Goal: Task Accomplishment & Management: Manage account settings

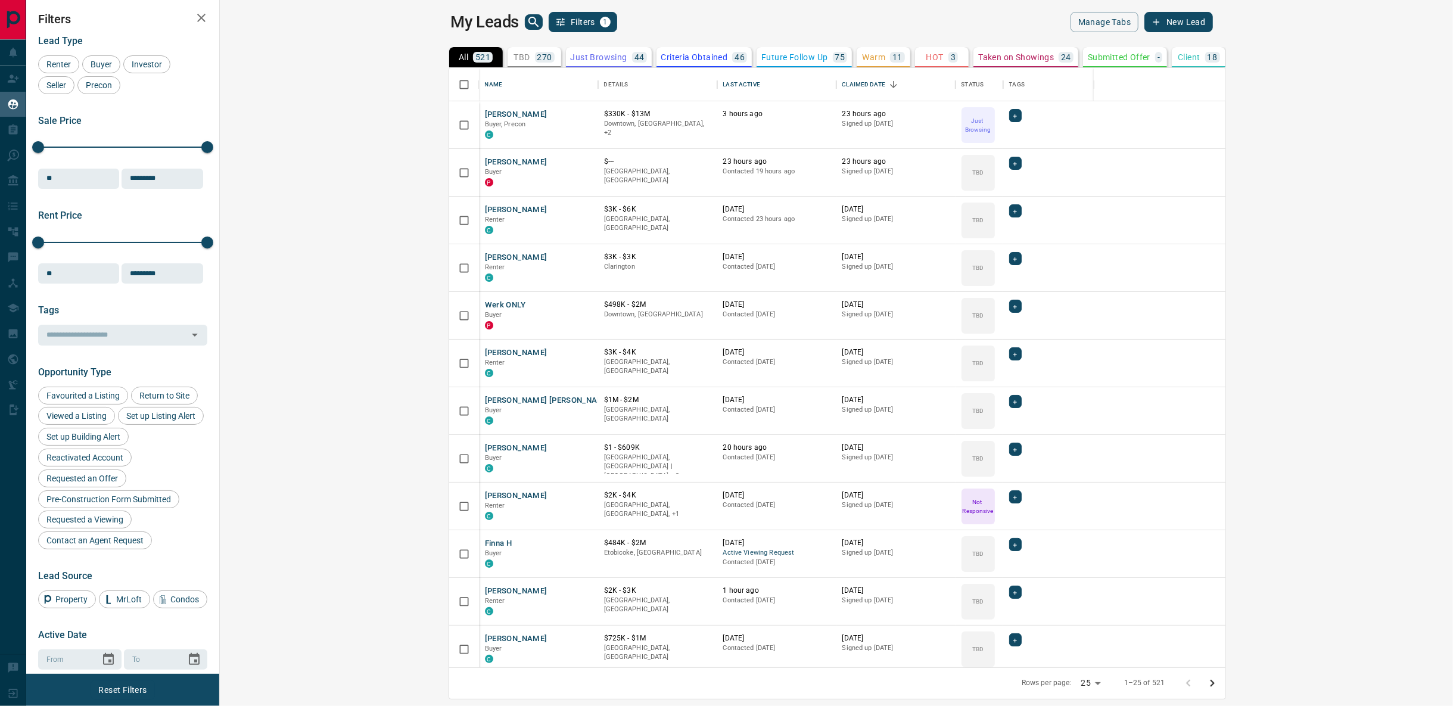
scroll to position [590, 1218]
click at [485, 109] on button "[PERSON_NAME]" at bounding box center [516, 114] width 63 height 11
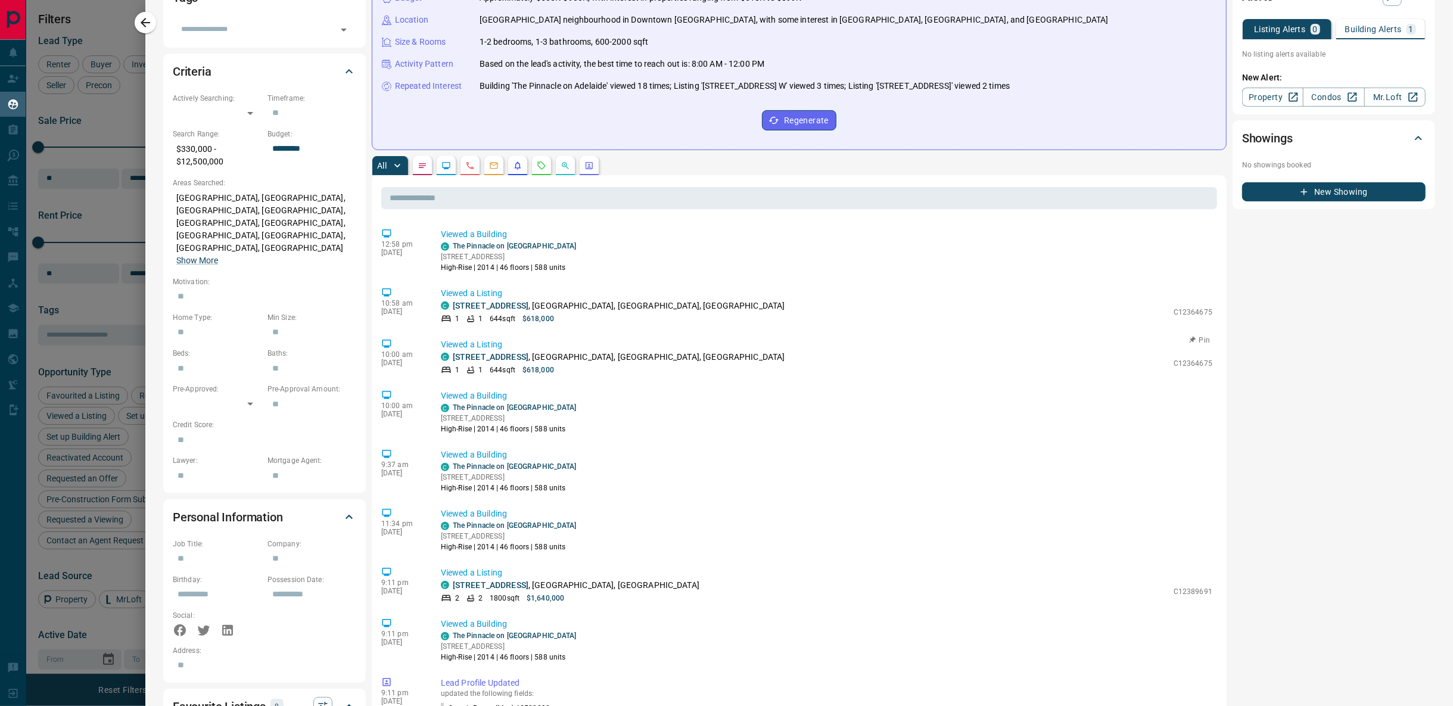
scroll to position [0, 0]
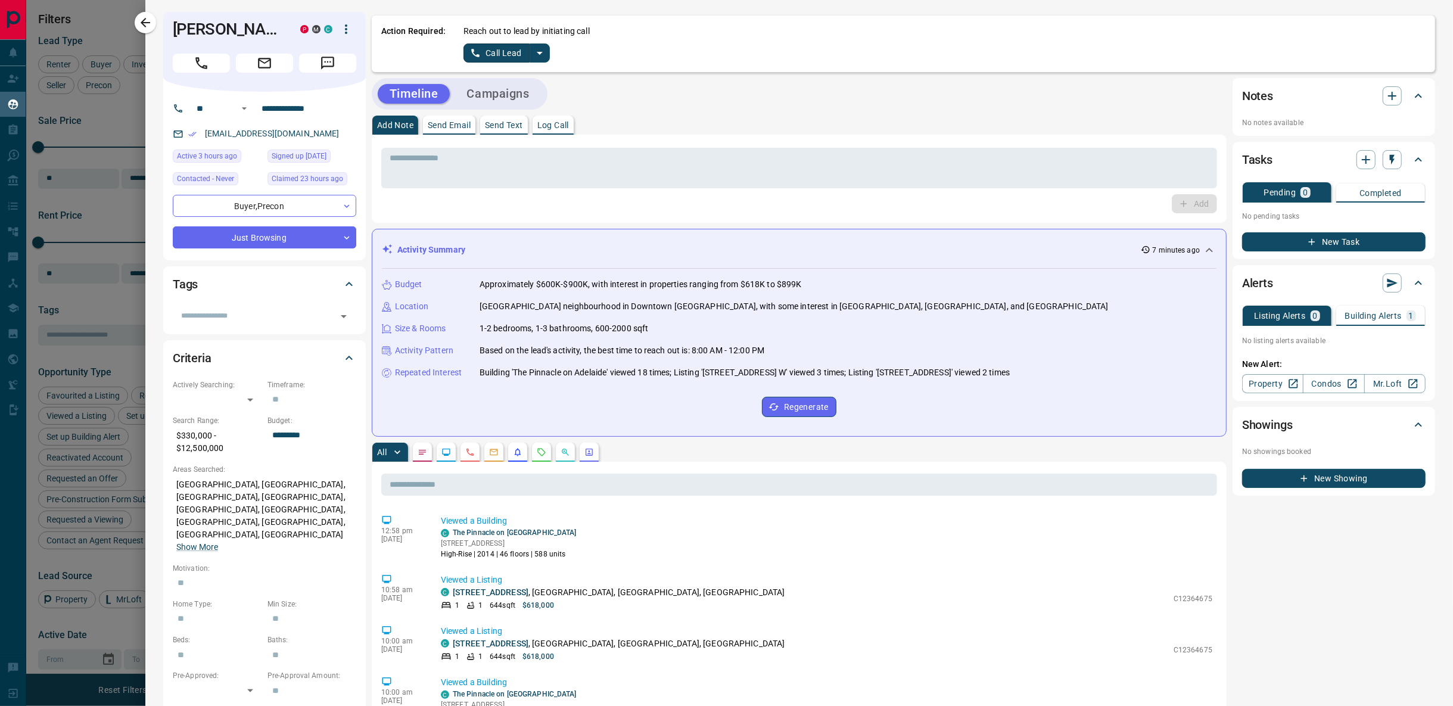
click at [533, 56] on icon "split button" at bounding box center [540, 53] width 14 height 14
click at [481, 98] on li "Log Manual Call" at bounding box center [504, 94] width 73 height 18
click at [492, 54] on button "Log Manual Call" at bounding box center [502, 52] width 79 height 19
click at [472, 52] on button "Yes" at bounding box center [475, 52] width 24 height 18
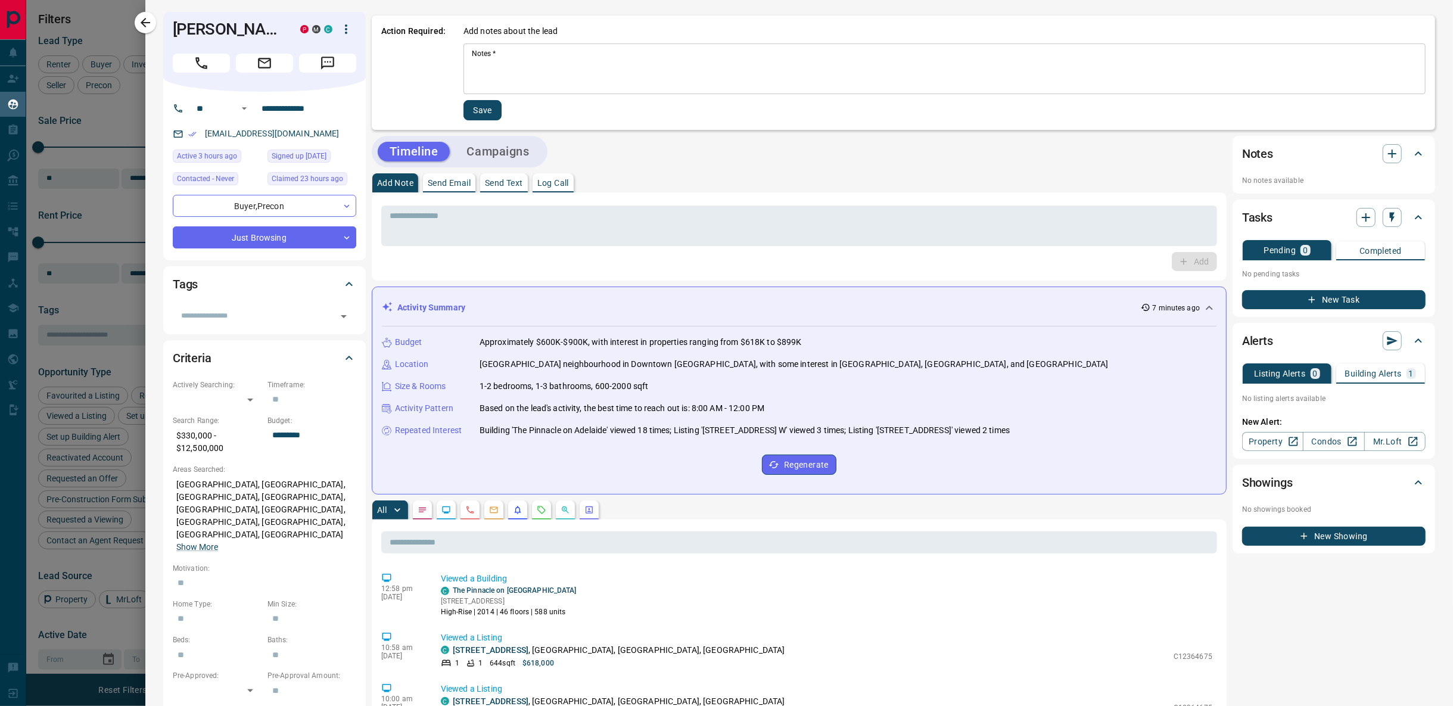
click at [523, 69] on textarea "Notes   *" at bounding box center [944, 69] width 945 height 41
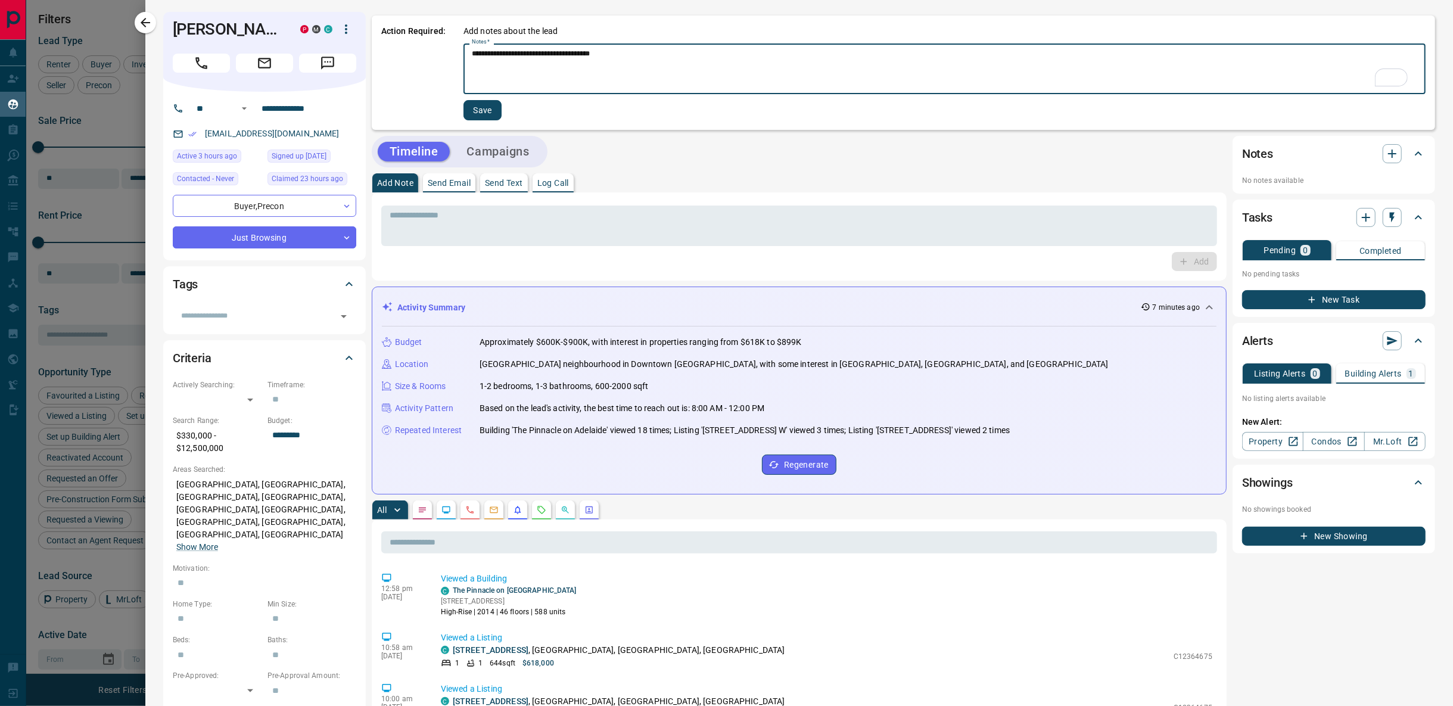
type textarea "**********"
click at [482, 115] on button "Save" at bounding box center [482, 110] width 38 height 20
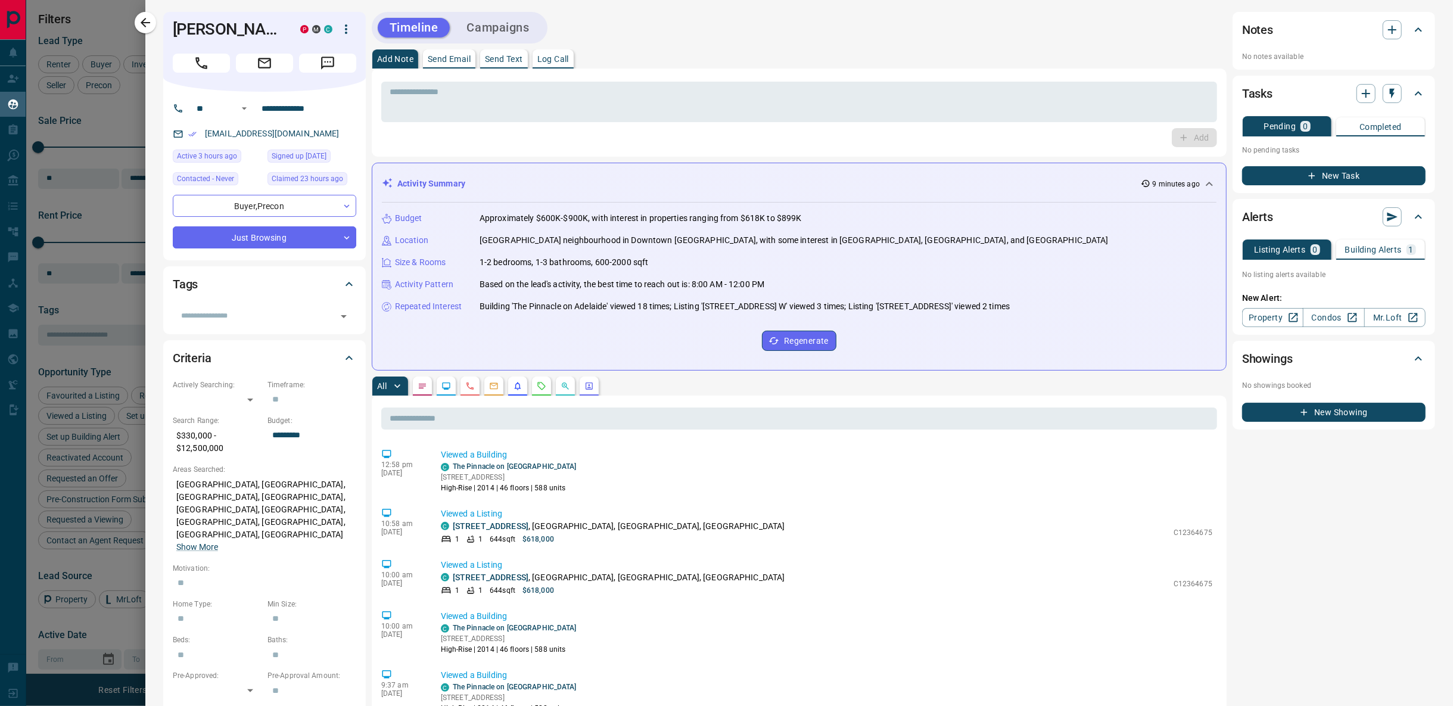
drag, startPoint x: 89, startPoint y: 142, endPoint x: 90, endPoint y: 130, distance: 11.9
click at [89, 142] on div at bounding box center [726, 353] width 1453 height 706
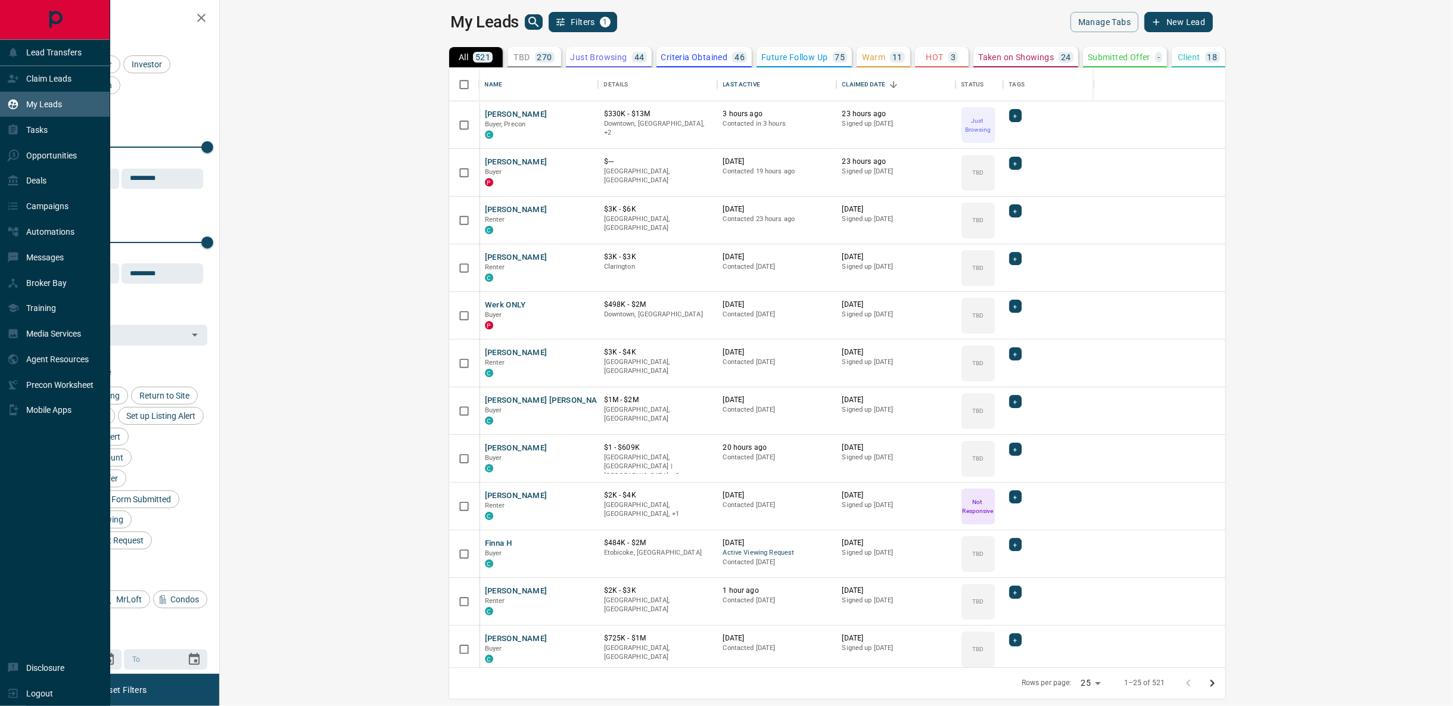
click at [8, 82] on icon at bounding box center [13, 79] width 11 height 8
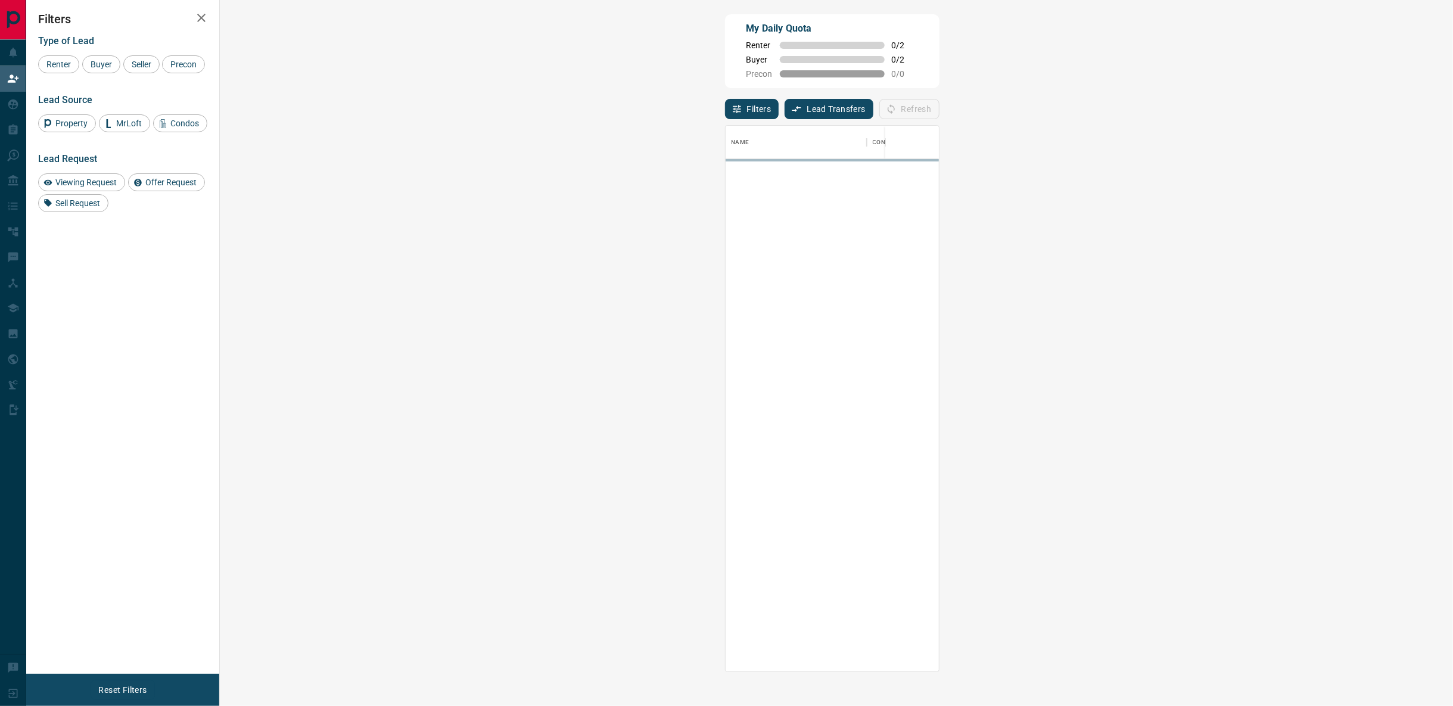
scroll to position [536, 1198]
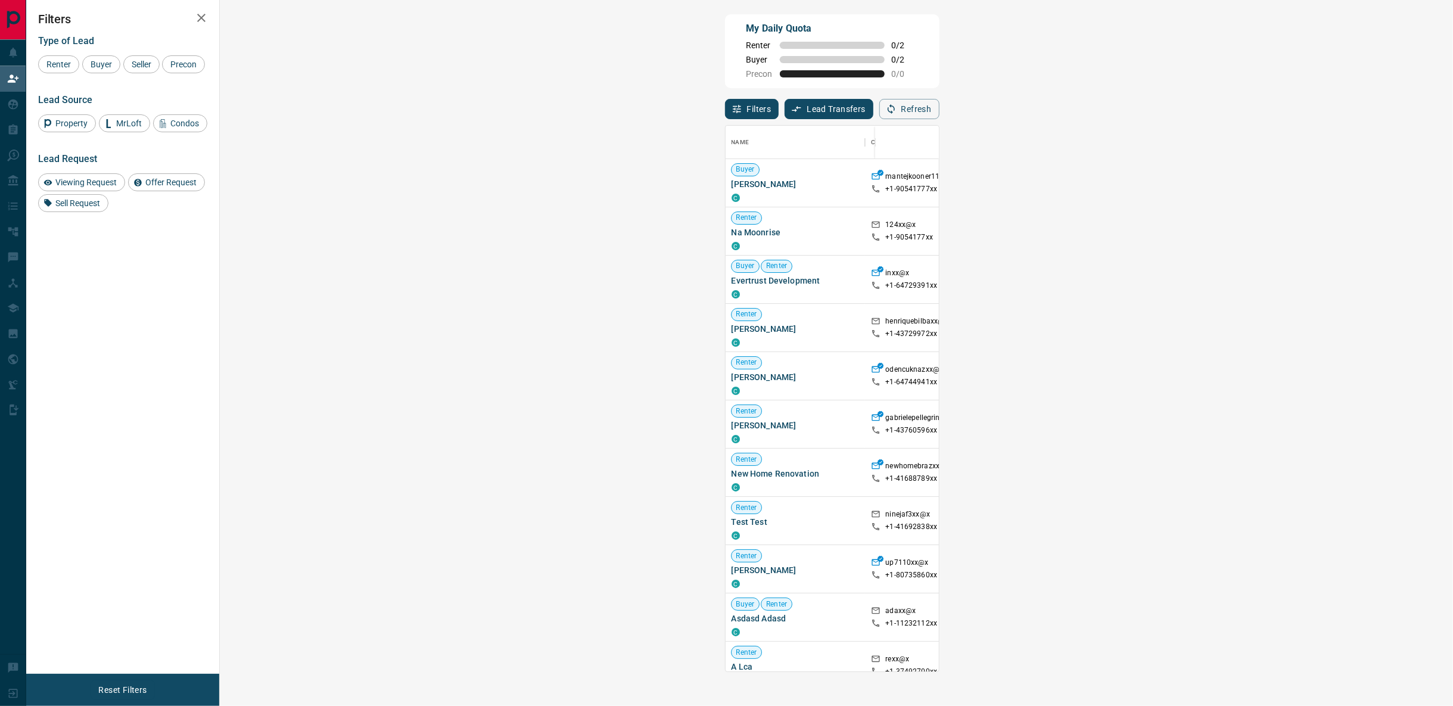
click at [939, 116] on button "Refresh" at bounding box center [909, 109] width 60 height 20
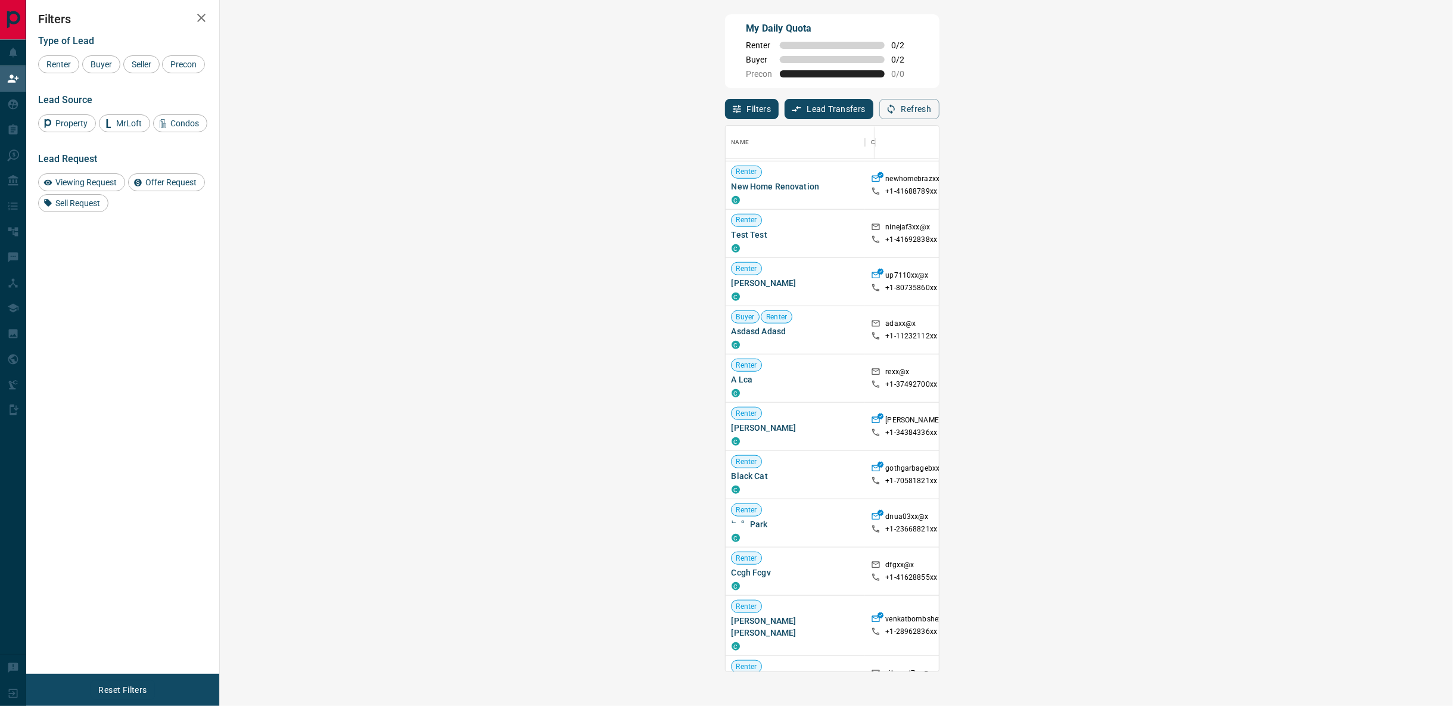
scroll to position [0, 0]
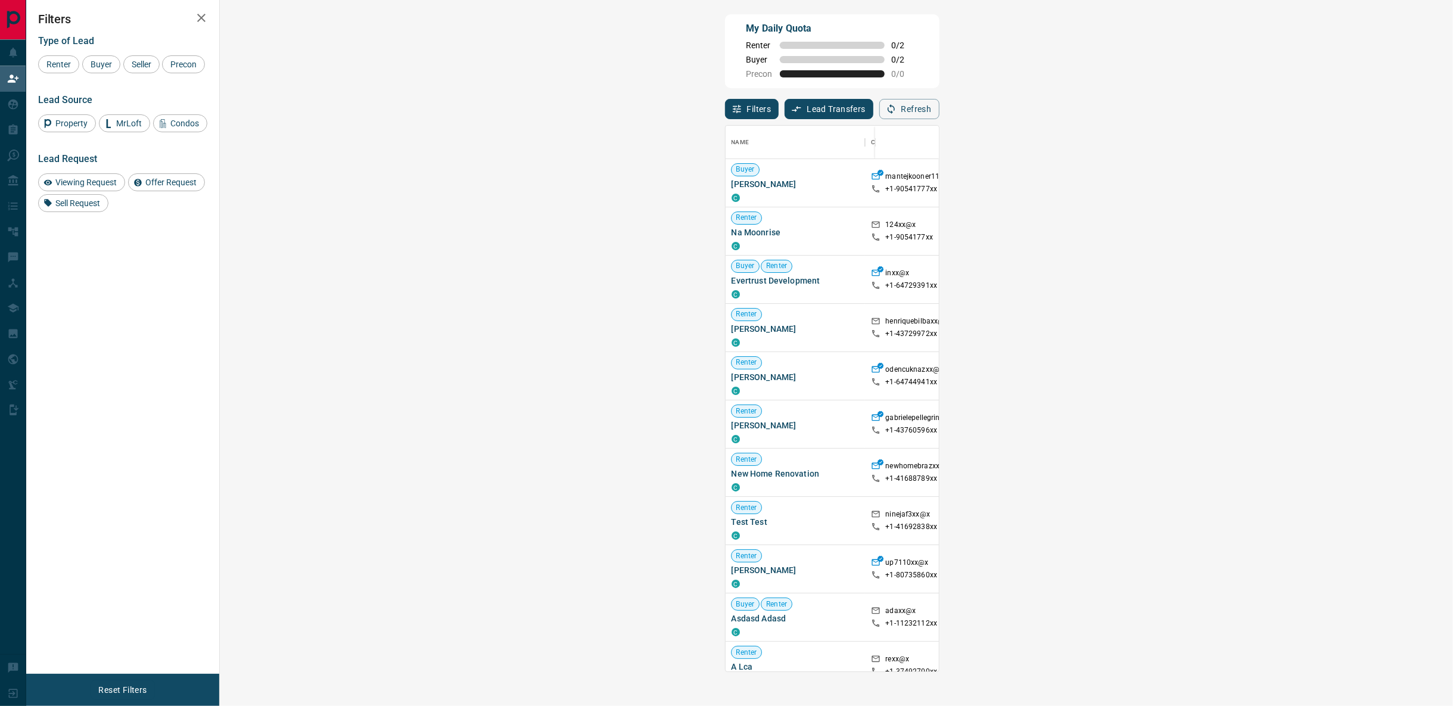
click at [895, 109] on icon "button" at bounding box center [891, 109] width 7 height 10
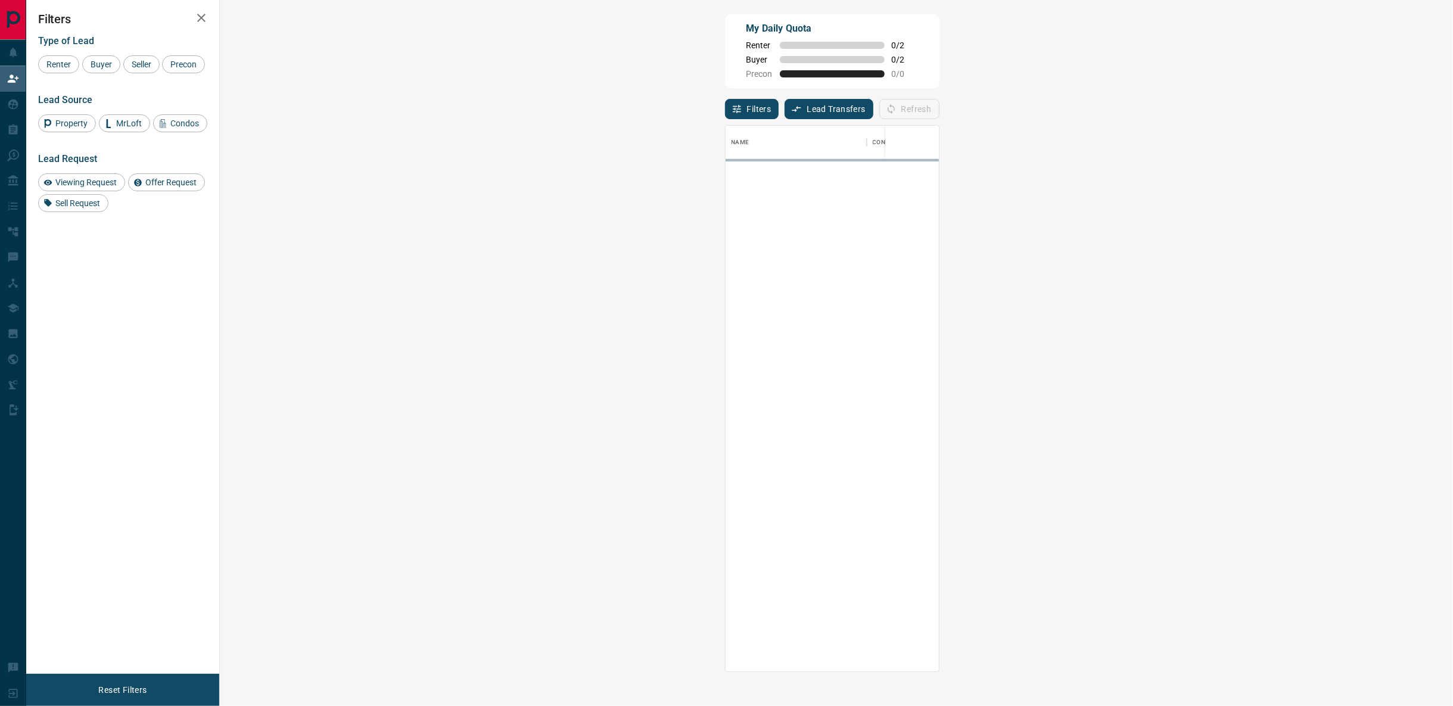
scroll to position [536, 1198]
click at [939, 81] on div "My Daily Quota Renter 0 / 2 Buyer 0 / 2 Precon 0 / 0" at bounding box center [832, 51] width 214 height 74
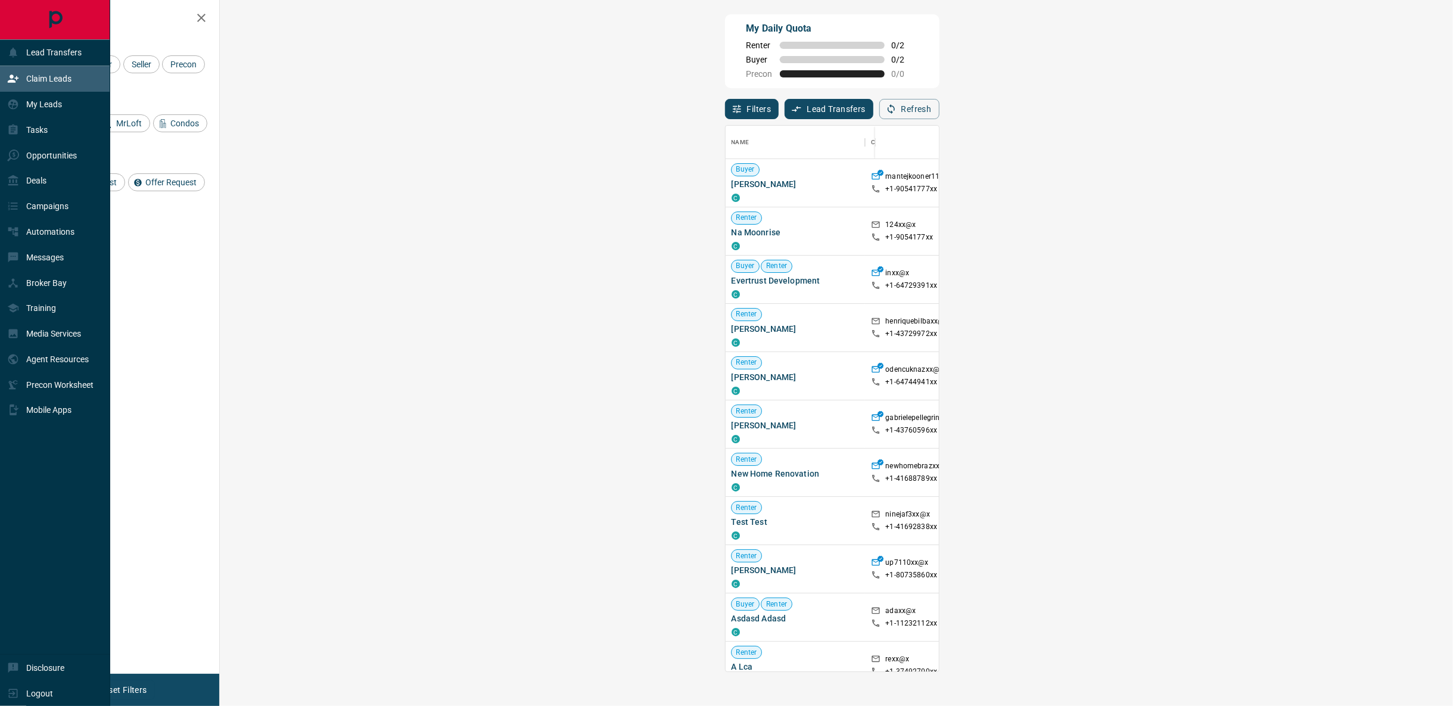
drag, startPoint x: 69, startPoint y: 73, endPoint x: 266, endPoint y: 88, distance: 197.1
click at [69, 73] on div "Claim Leads" at bounding box center [39, 79] width 64 height 20
click at [39, 109] on p "My Leads" at bounding box center [44, 104] width 36 height 10
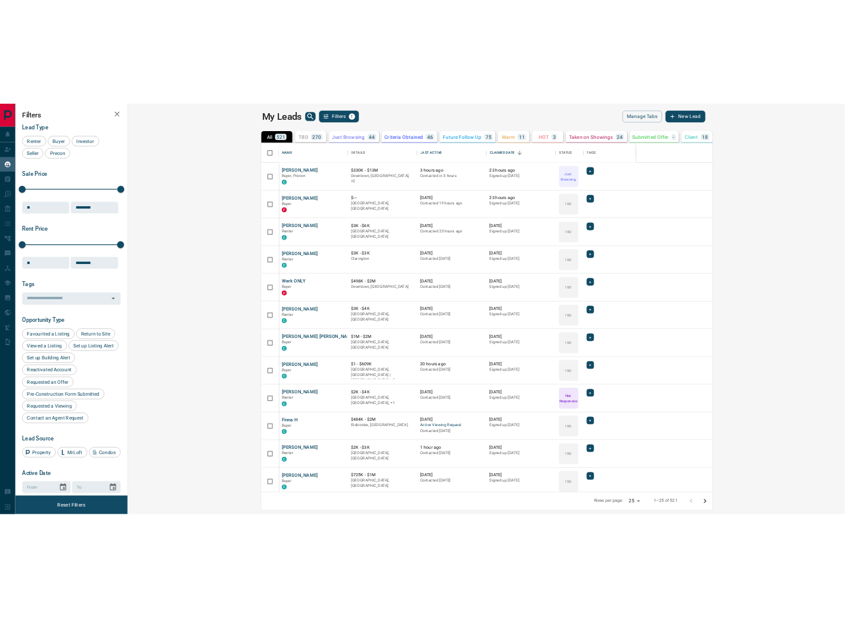
scroll to position [590, 1218]
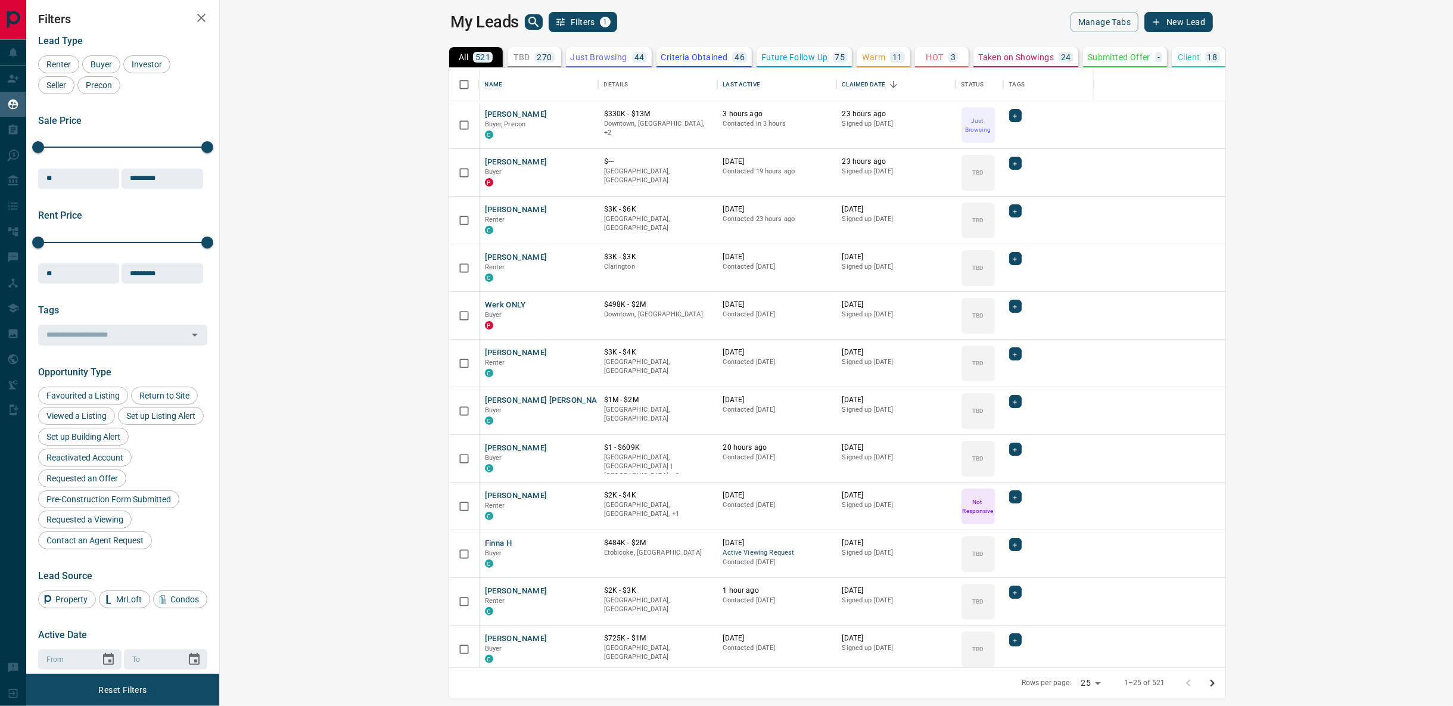
click at [527, 21] on icon "search button" at bounding box center [534, 22] width 14 height 14
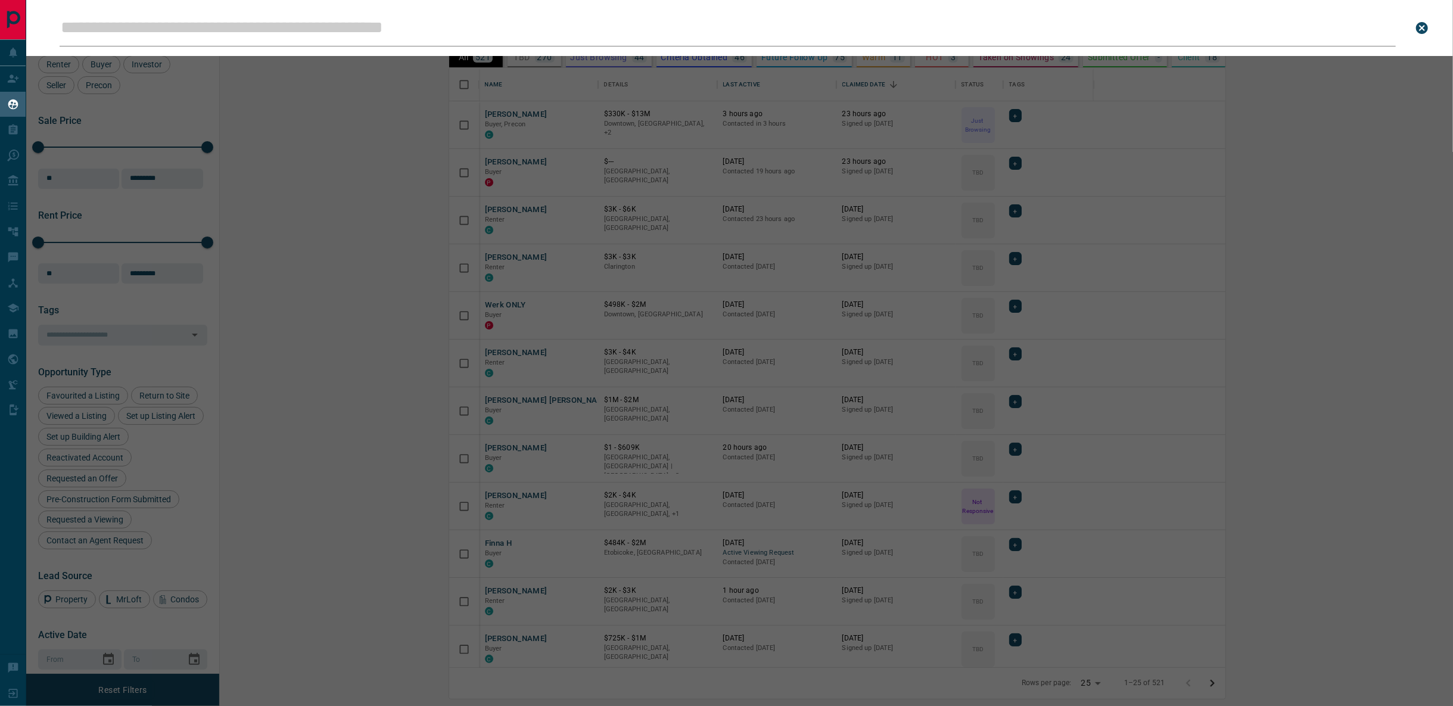
click at [358, 34] on input "Leads Search Bar" at bounding box center [728, 28] width 1336 height 37
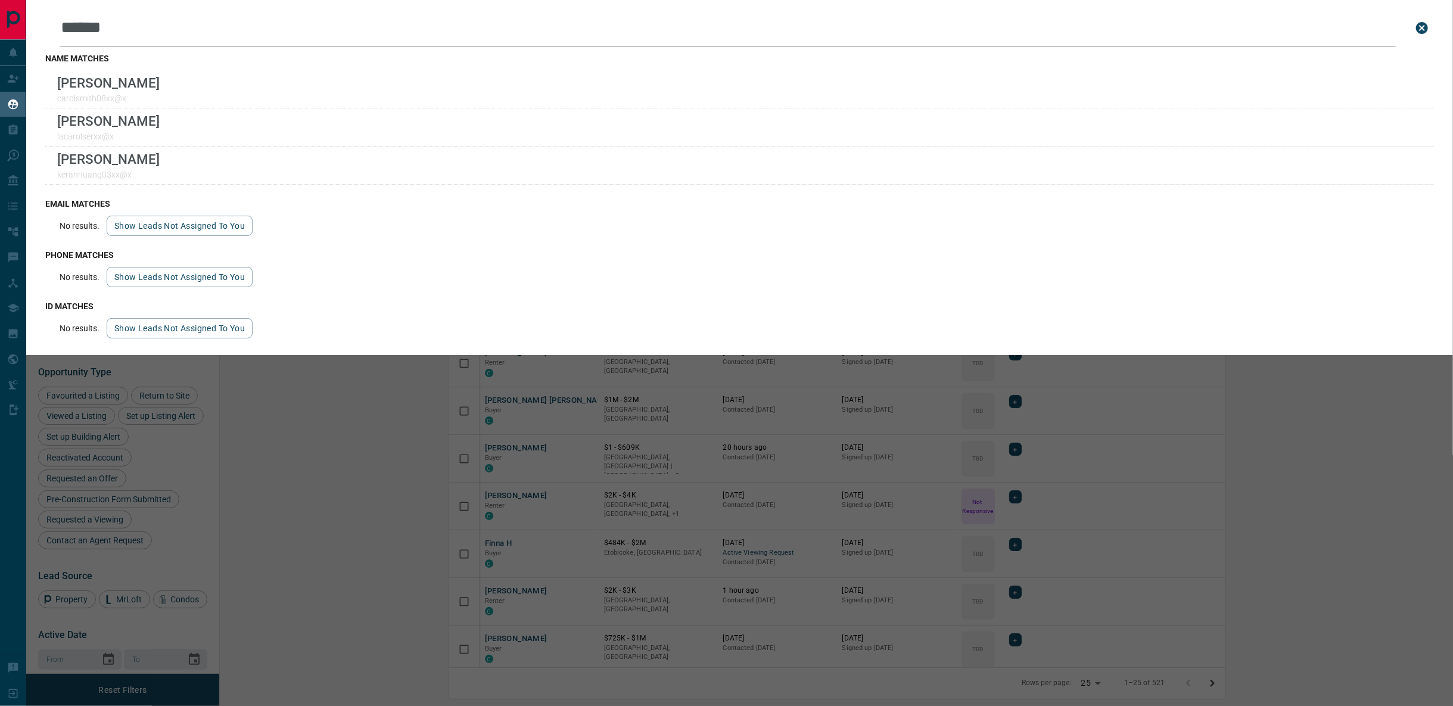
type input "*****"
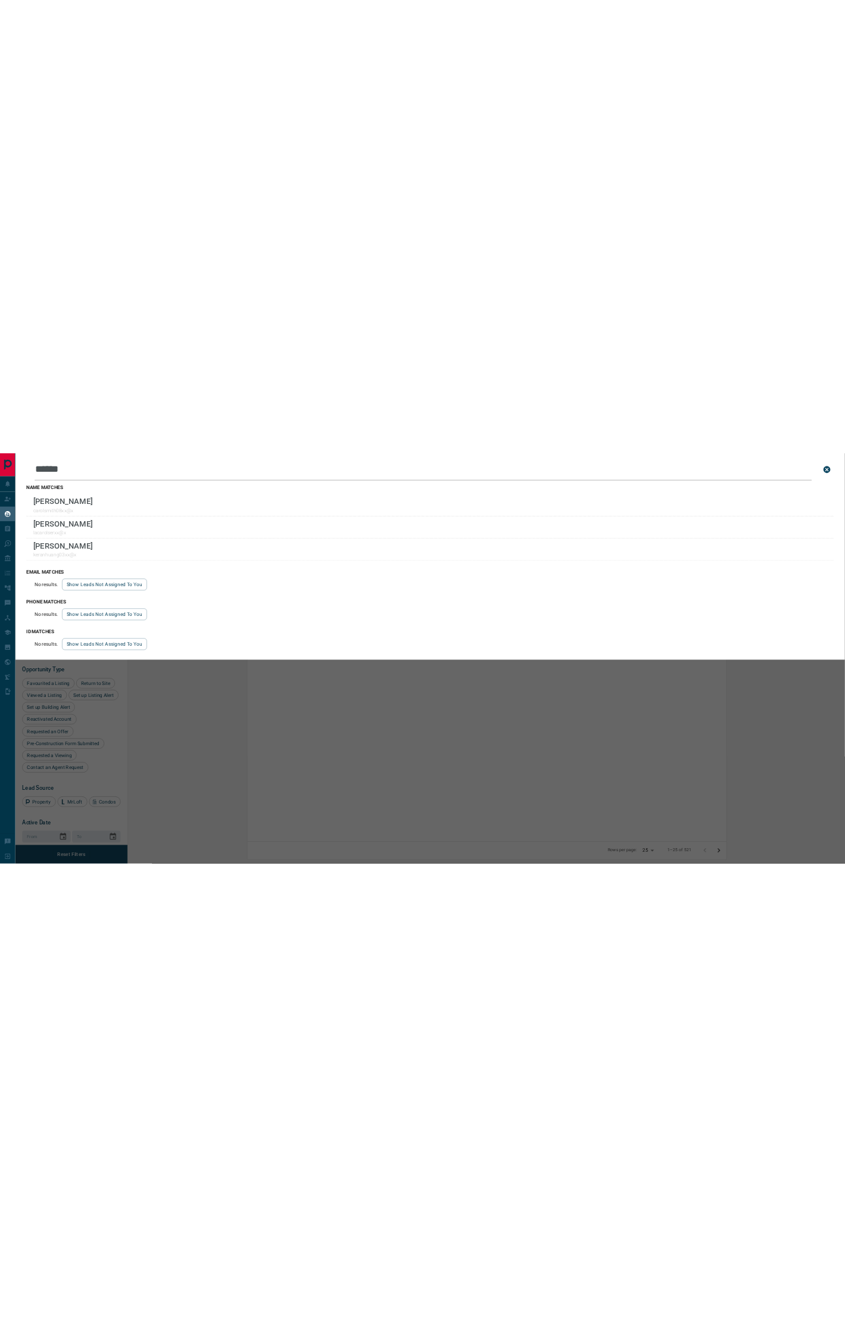
scroll to position [501, 609]
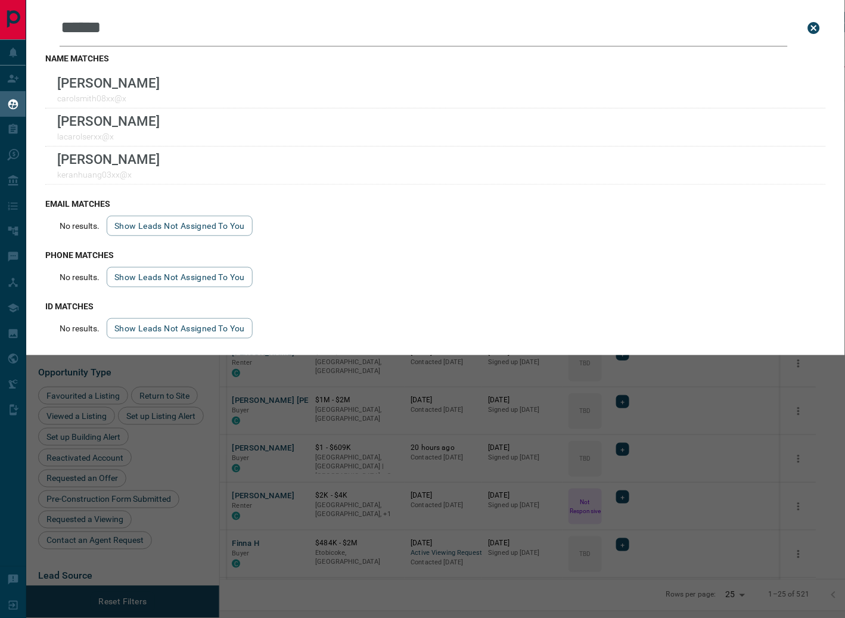
drag, startPoint x: 210, startPoint y: 76, endPoint x: 449, endPoint y: 621, distance: 594.5
click at [457, 618] on div "Leads Search Bar ***** Search for a lead by name, email, phone, or id name matc…" at bounding box center [448, 309] width 845 height 618
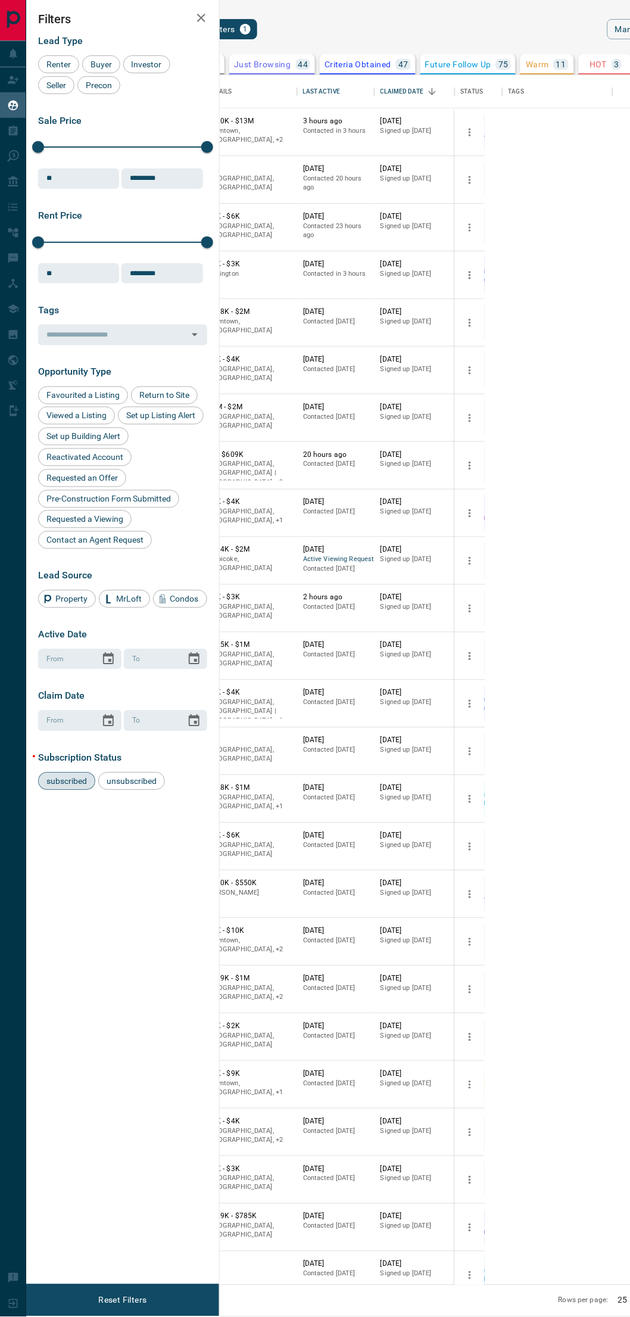
scroll to position [1200, 385]
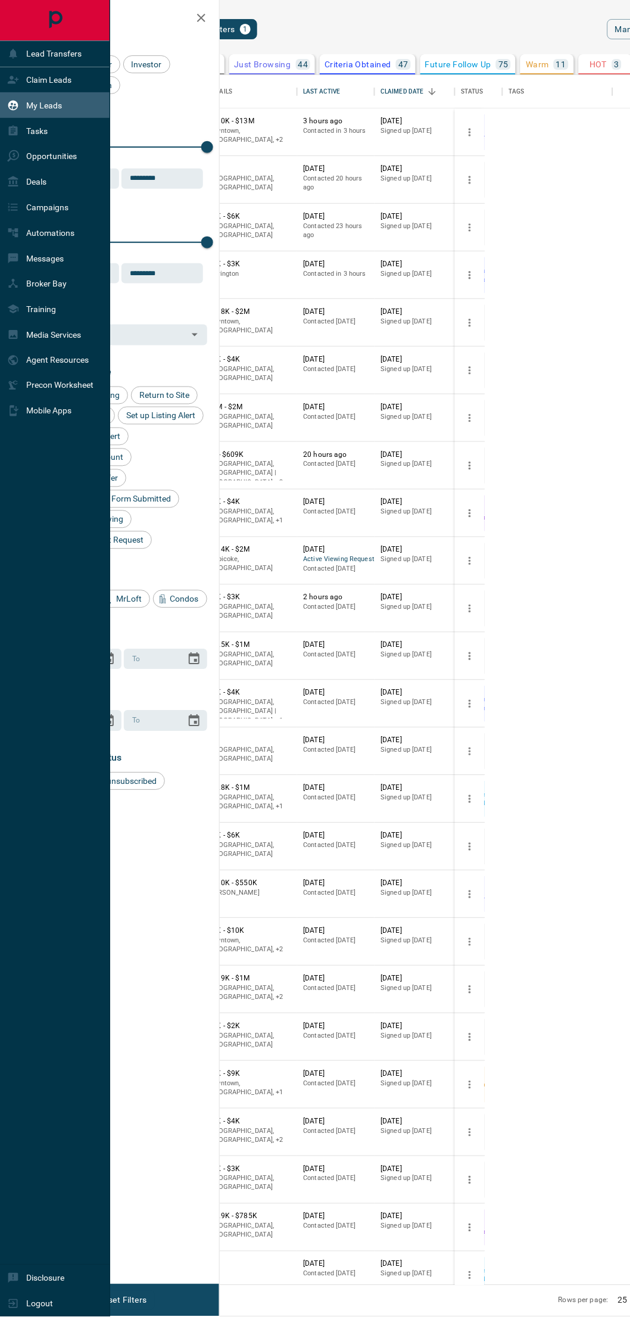
click at [39, 74] on div "Claim Leads" at bounding box center [39, 80] width 64 height 20
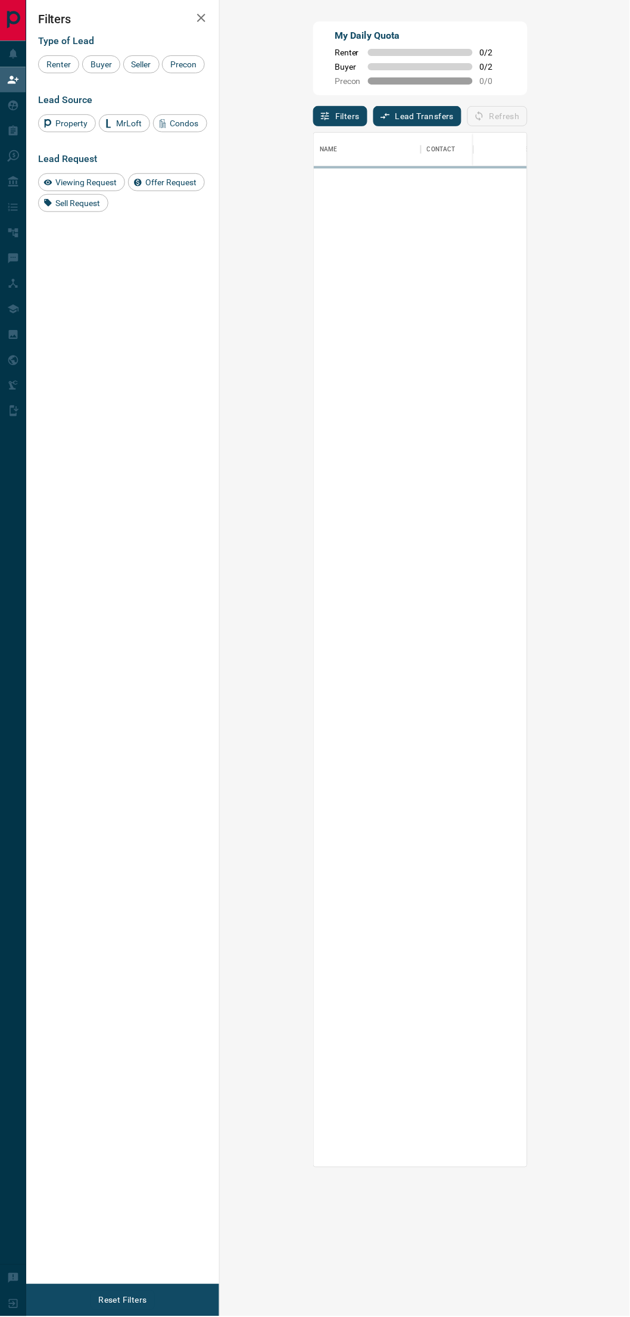
scroll to position [1025, 365]
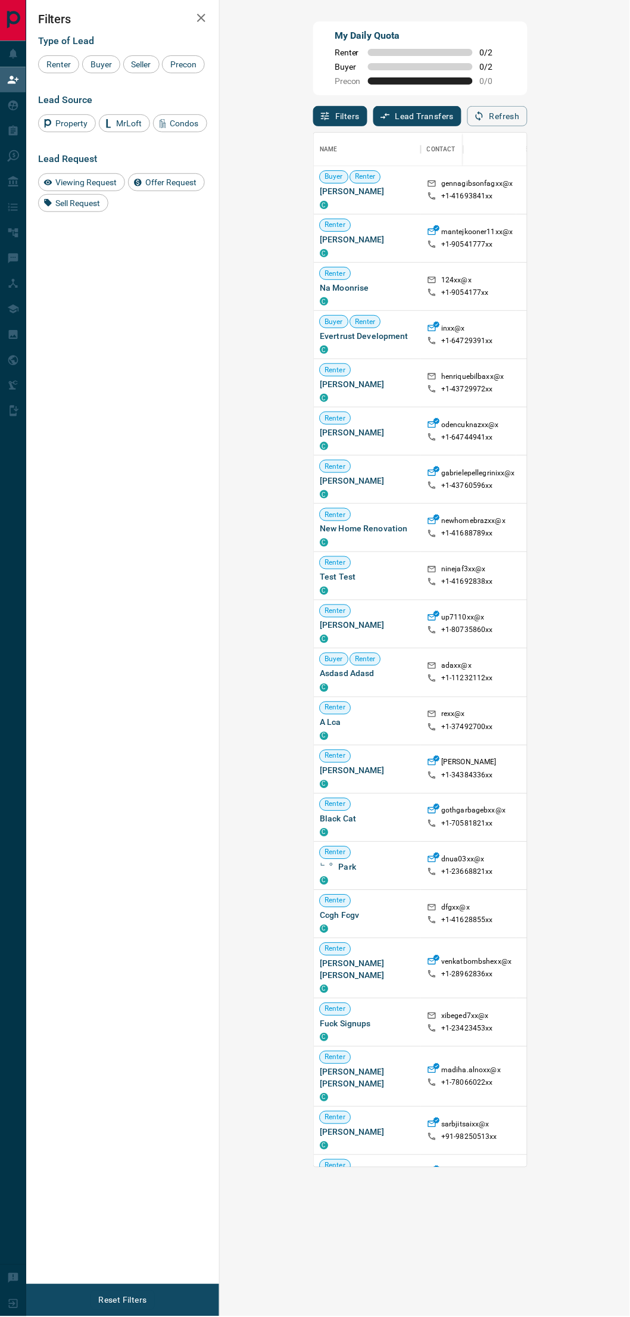
click at [528, 122] on button "Refresh" at bounding box center [498, 116] width 60 height 20
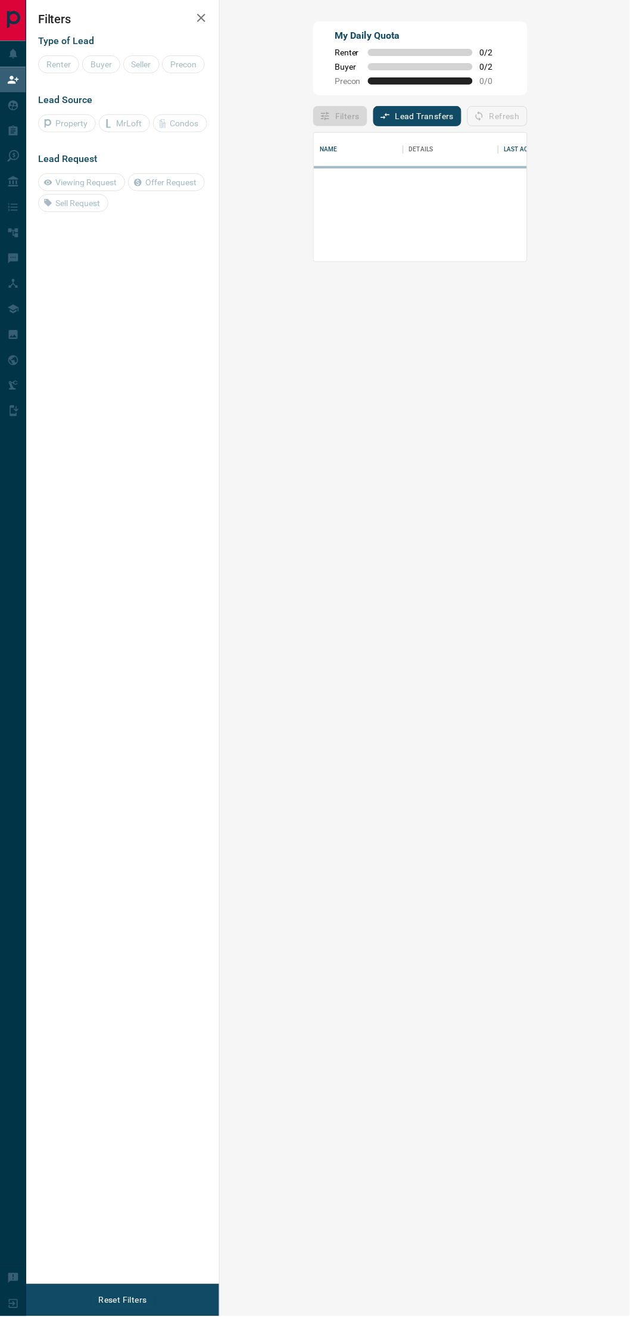
click at [528, 121] on div "Refresh" at bounding box center [498, 116] width 60 height 20
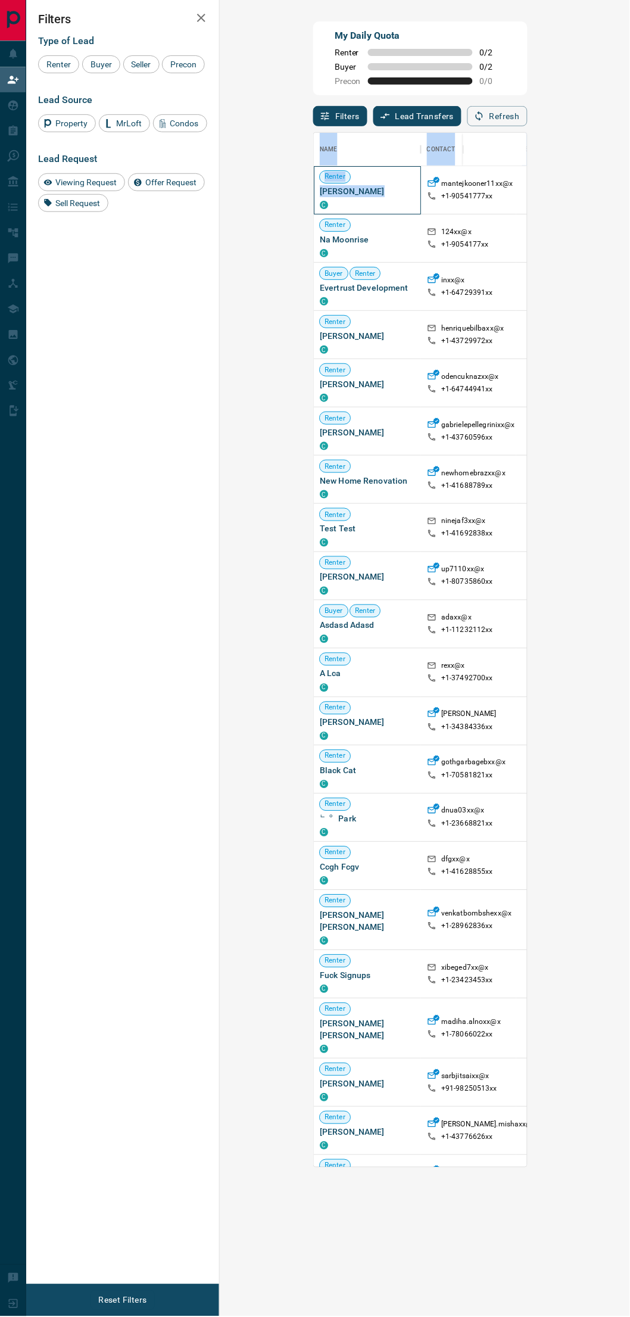
drag, startPoint x: 326, startPoint y: 194, endPoint x: 229, endPoint y: 197, distance: 97.7
click at [229, 197] on div "My Daily Quota Renter 0 / 2 Buyer 0 / 2 Precon 0 / 0 Filters Lead Transfers 0 R…" at bounding box center [328, 546] width 604 height 1092
click at [193, 407] on div "Filters Type of Lead Renter Buyer Seller Precon Lead Source Property MrLoft Con…" at bounding box center [122, 642] width 193 height 1285
click at [528, 120] on button "Refresh" at bounding box center [498, 116] width 60 height 20
drag, startPoint x: 241, startPoint y: 193, endPoint x: 294, endPoint y: 198, distance: 53.9
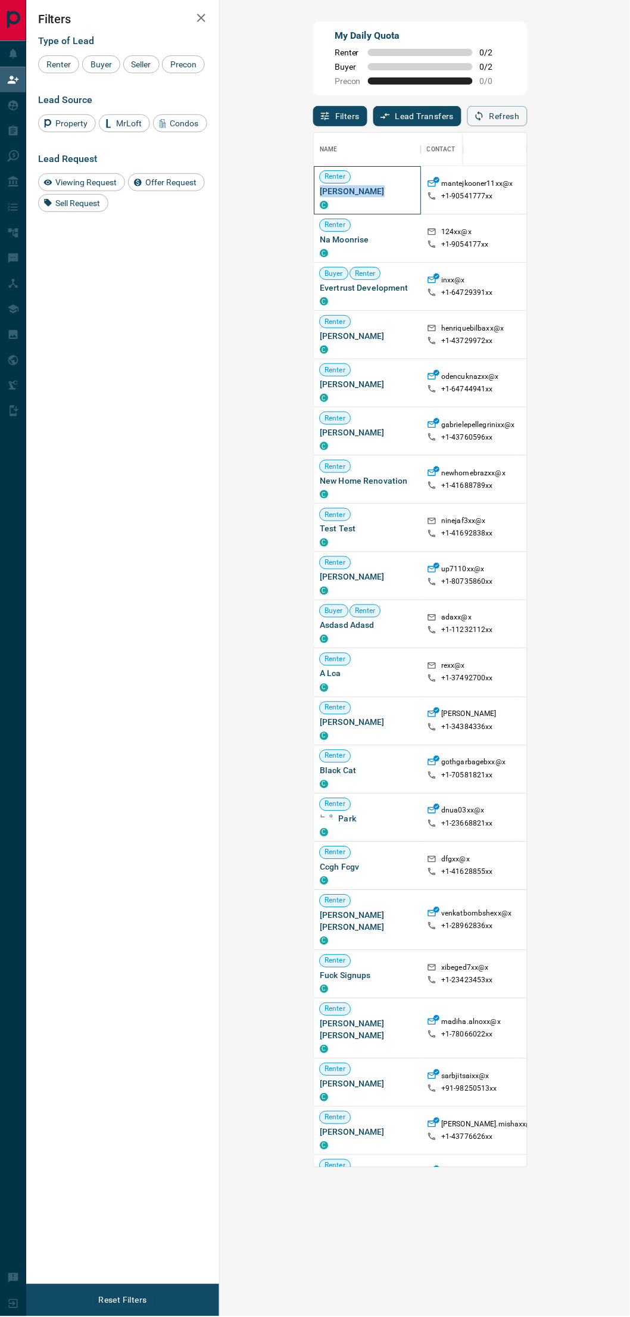
click at [320, 198] on div "Renter [PERSON_NAME] C" at bounding box center [367, 190] width 95 height 38
click at [528, 112] on button "Refresh" at bounding box center [498, 116] width 60 height 20
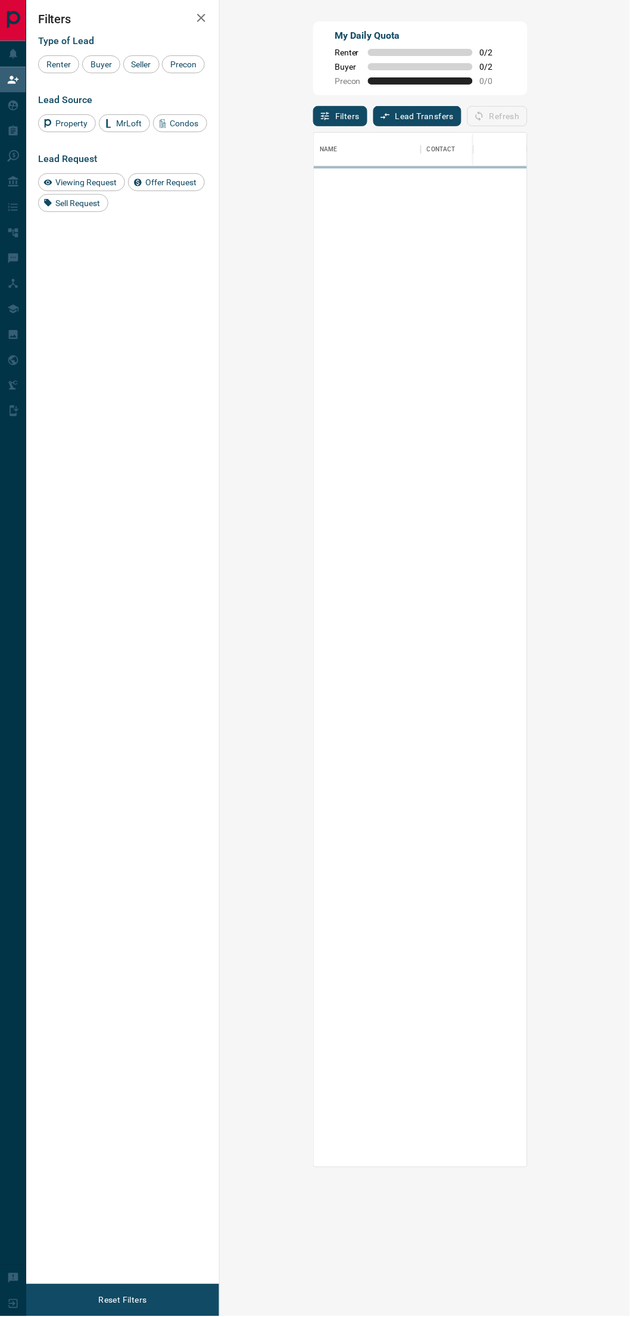
click at [482, 114] on div "Filters Lead Transfers 0 Refresh" at bounding box center [420, 110] width 214 height 31
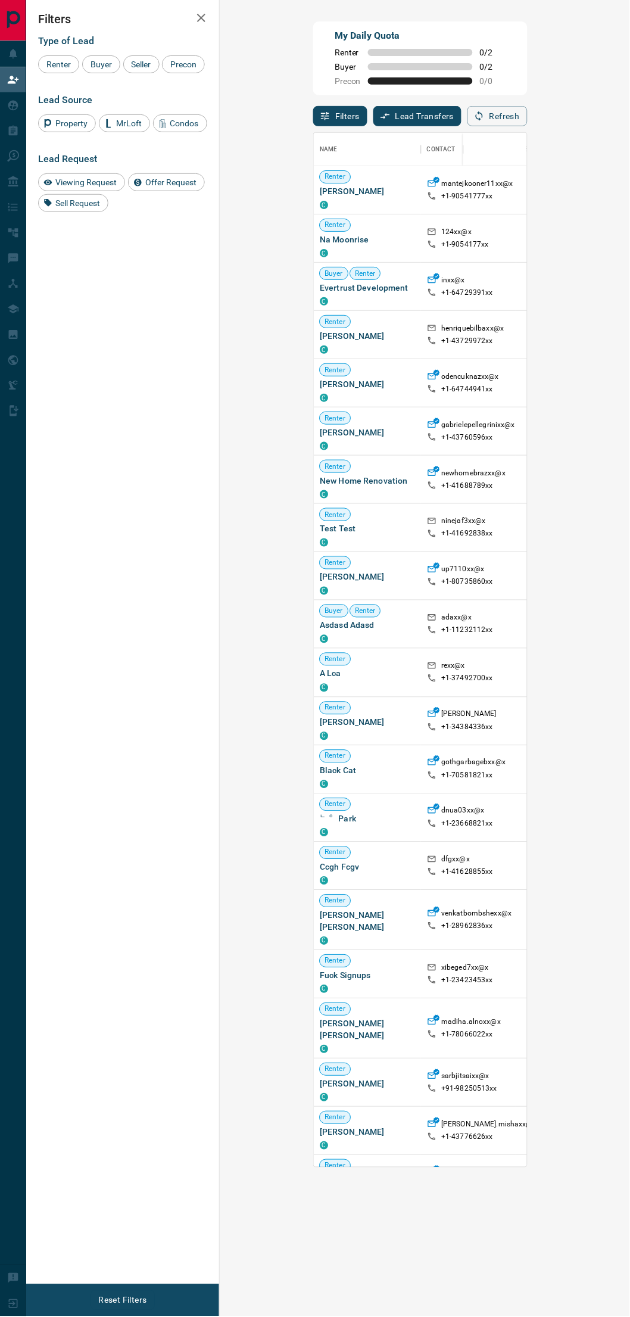
click at [135, 289] on div "Filters Type of Lead Renter Buyer Seller Precon Lead Source Property MrLoft Con…" at bounding box center [122, 642] width 193 height 1285
click at [528, 116] on button "Refresh" at bounding box center [498, 116] width 60 height 20
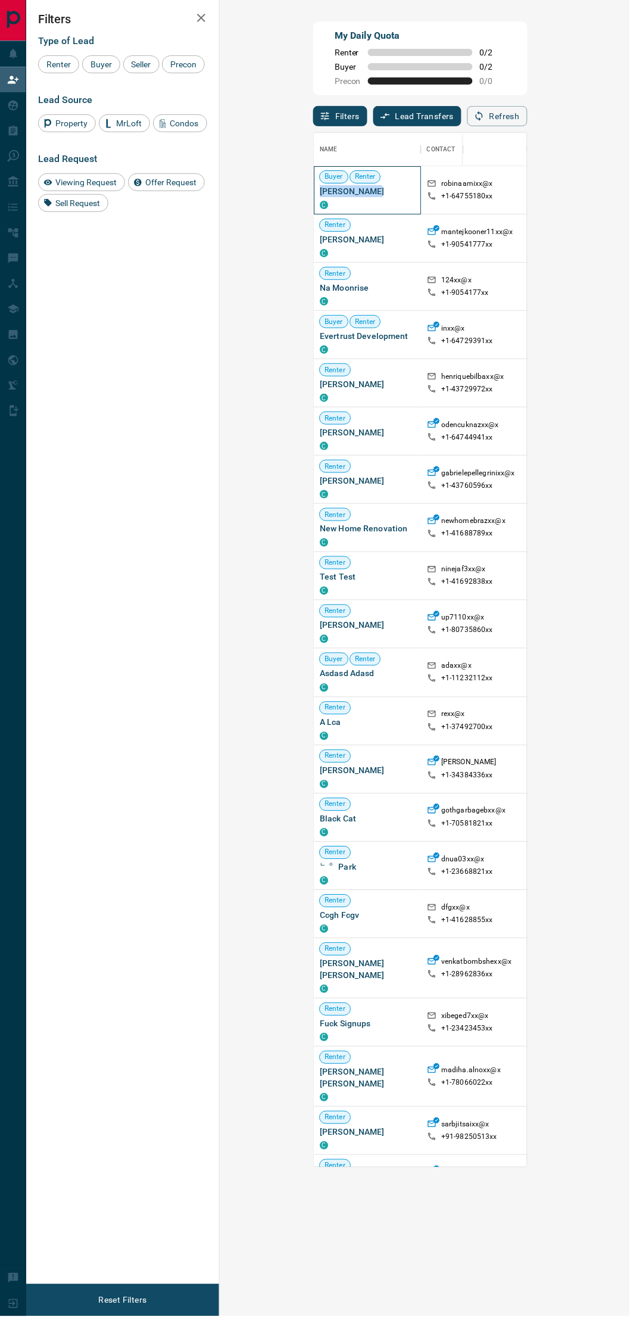
drag, startPoint x: 293, startPoint y: 192, endPoint x: 240, endPoint y: 189, distance: 53.1
click at [320, 189] on span "[PERSON_NAME]" at bounding box center [367, 191] width 95 height 12
click at [528, 117] on button "Refresh" at bounding box center [498, 116] width 60 height 20
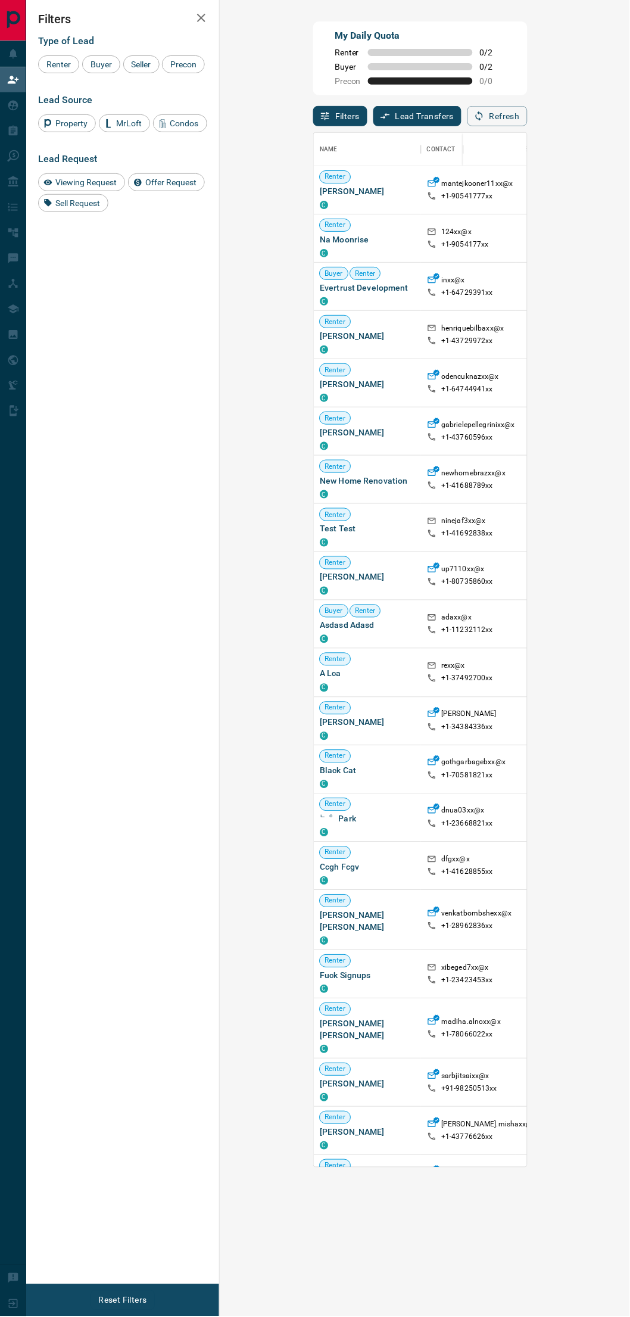
click at [148, 326] on div "Filters Type of Lead Renter Buyer Seller Precon Lead Source Property MrLoft Con…" at bounding box center [122, 642] width 193 height 1285
click at [528, 114] on div "Refresh" at bounding box center [498, 116] width 60 height 20
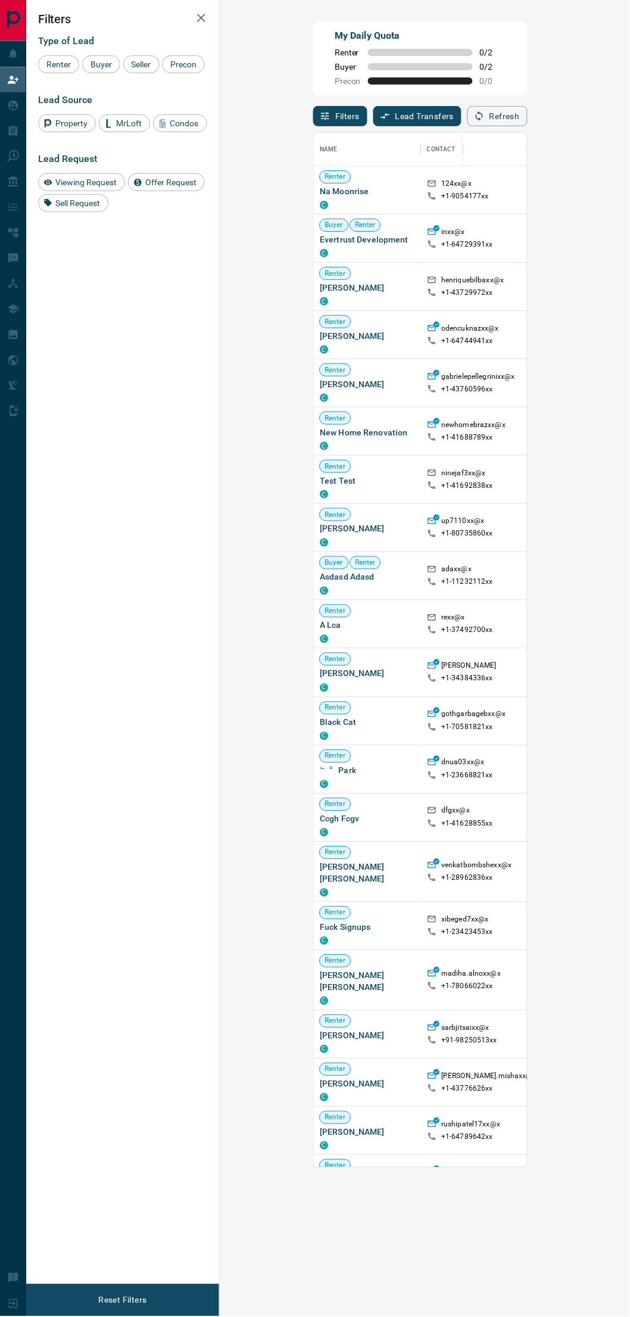
click at [528, 116] on button "Refresh" at bounding box center [498, 116] width 60 height 20
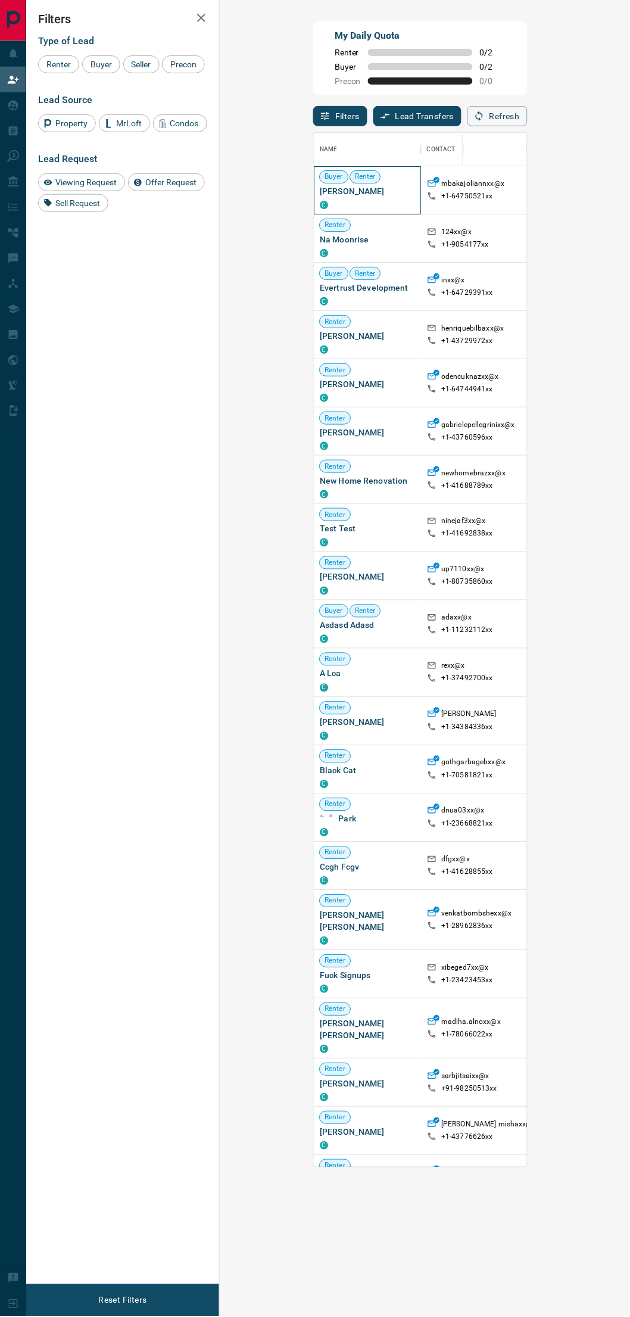
drag, startPoint x: 238, startPoint y: 192, endPoint x: 334, endPoint y: 199, distance: 96.1
click at [334, 199] on div "Buyer [PERSON_NAME] C" at bounding box center [367, 190] width 107 height 48
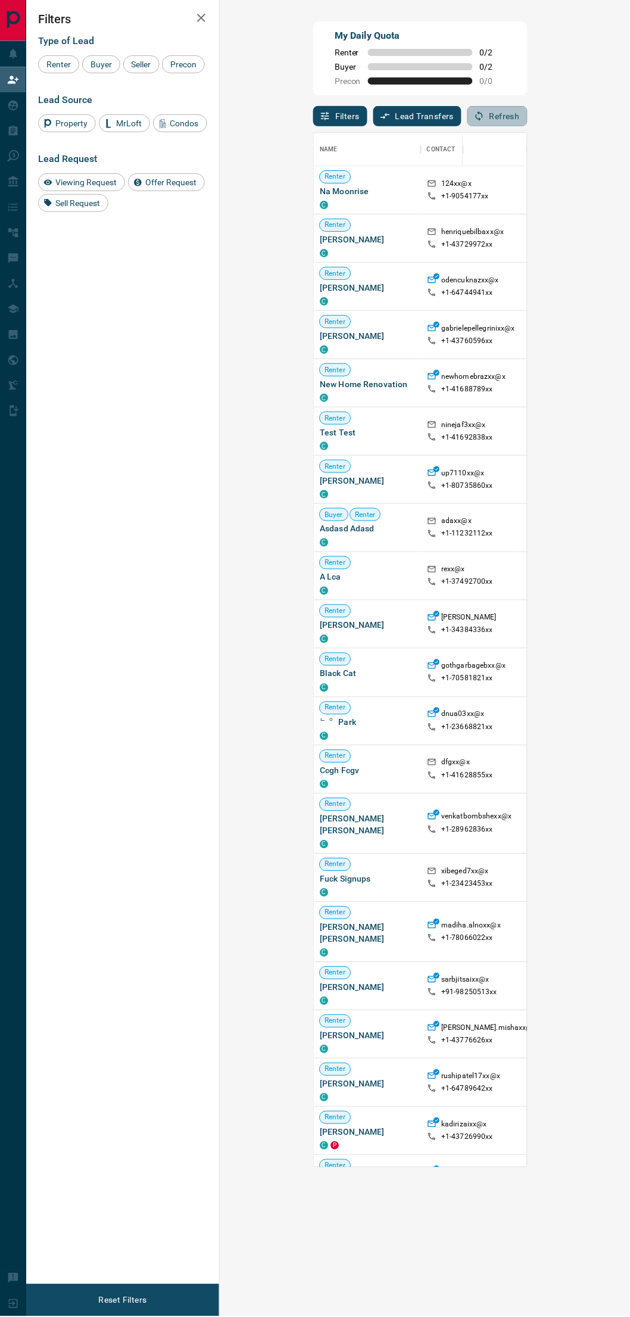
click at [528, 122] on button "Refresh" at bounding box center [498, 116] width 60 height 20
click at [528, 123] on button "Refresh" at bounding box center [498, 116] width 60 height 20
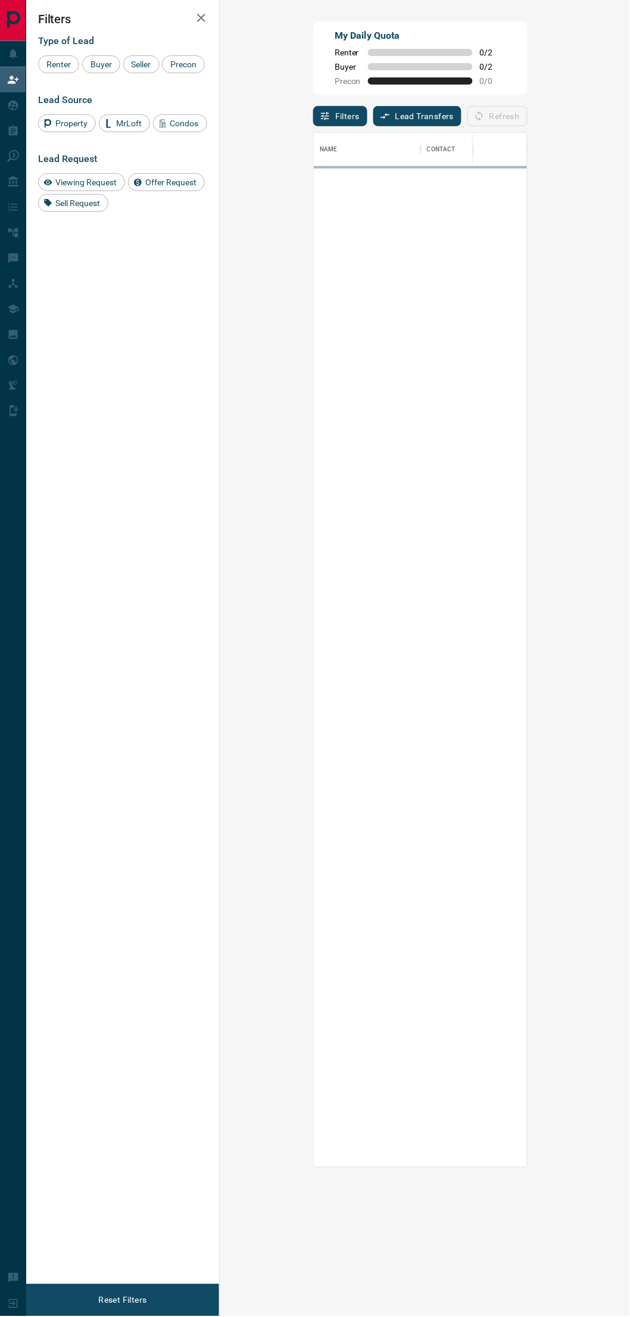
click at [528, 35] on div "My Daily Quota Renter 0 / 2 Buyer 0 / 2 Precon 0 / 0" at bounding box center [420, 58] width 214 height 74
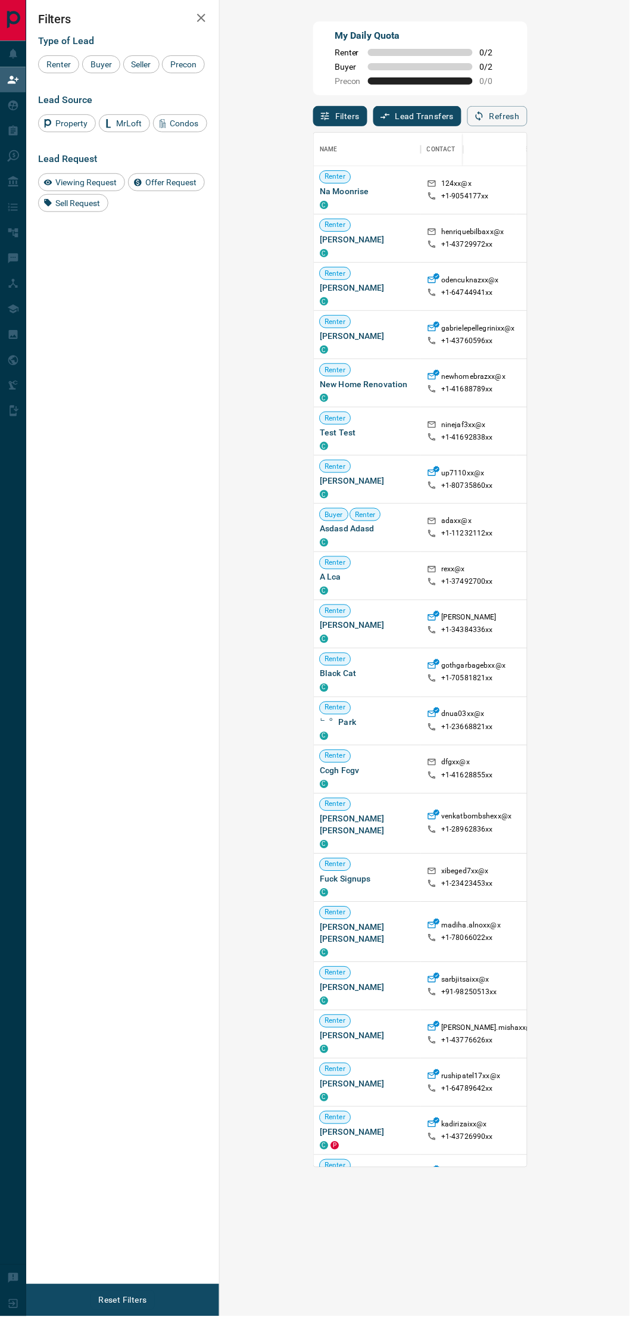
click at [528, 121] on div "Refresh" at bounding box center [498, 116] width 60 height 20
click at [469, 120] on div "Filters Lead Transfers 0 Refresh" at bounding box center [420, 110] width 214 height 31
click at [528, 115] on button "Refresh" at bounding box center [498, 116] width 60 height 20
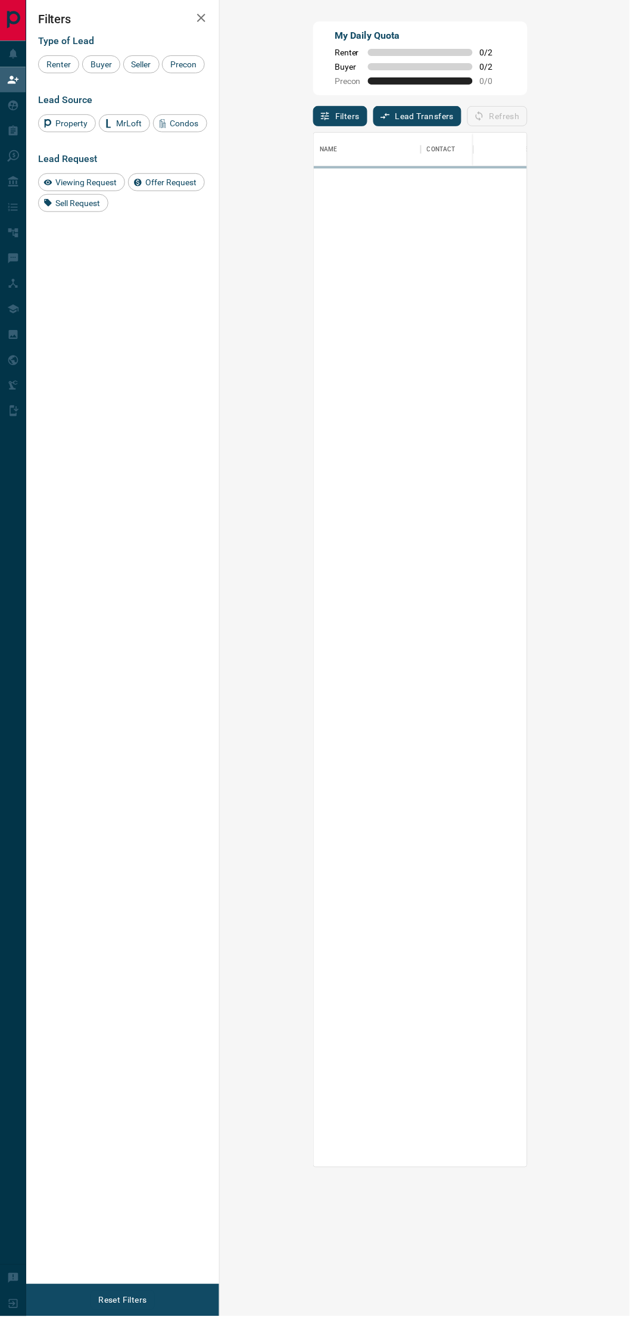
click at [482, 114] on div "Filters Lead Transfers 0 Refresh" at bounding box center [420, 110] width 214 height 31
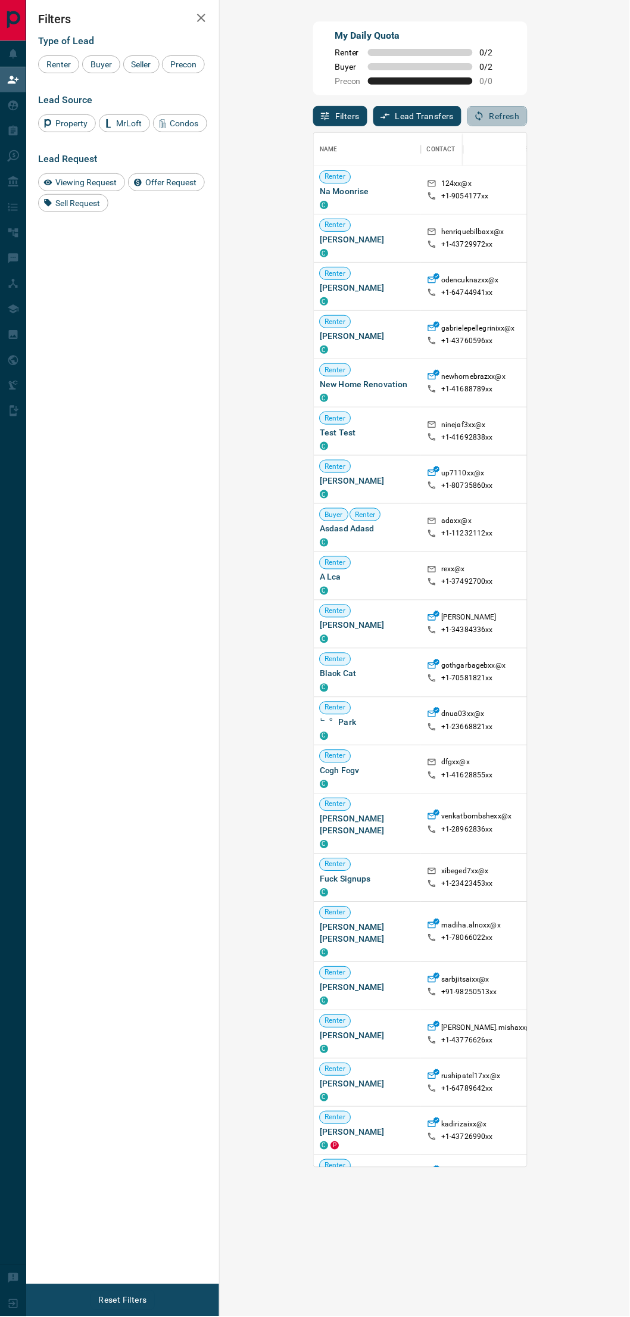
click at [528, 113] on button "Refresh" at bounding box center [498, 116] width 60 height 20
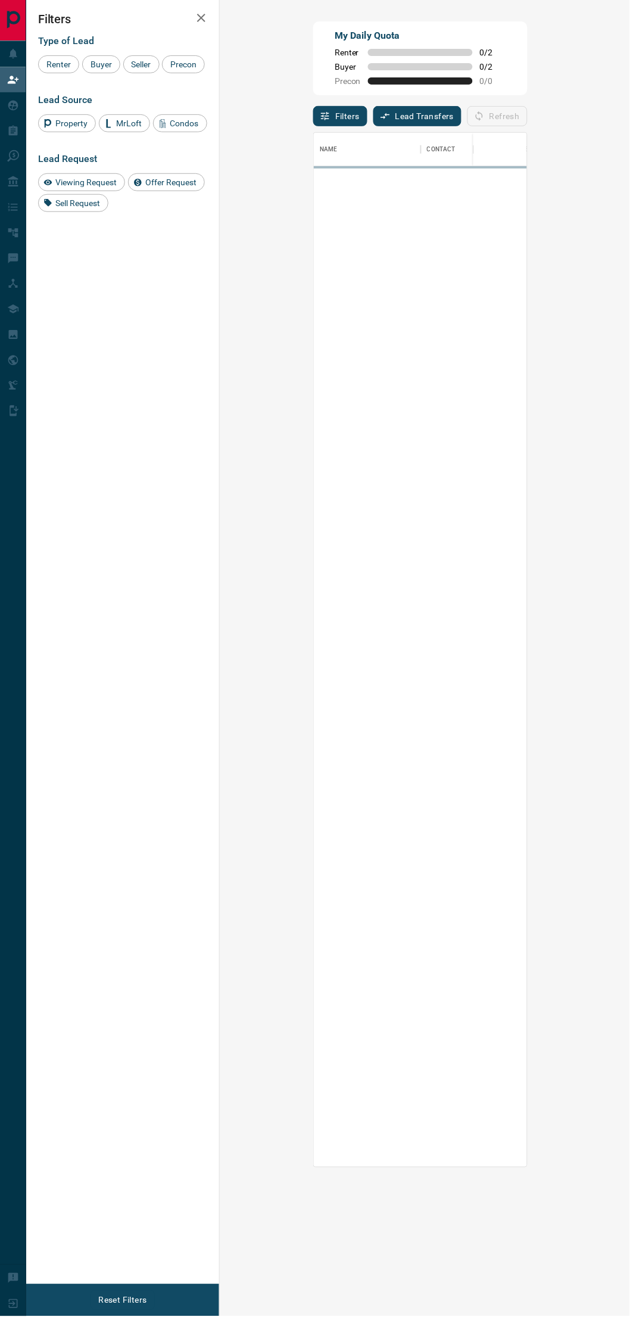
click at [527, 111] on div "Filters Lead Transfers 0 Refresh" at bounding box center [420, 110] width 214 height 31
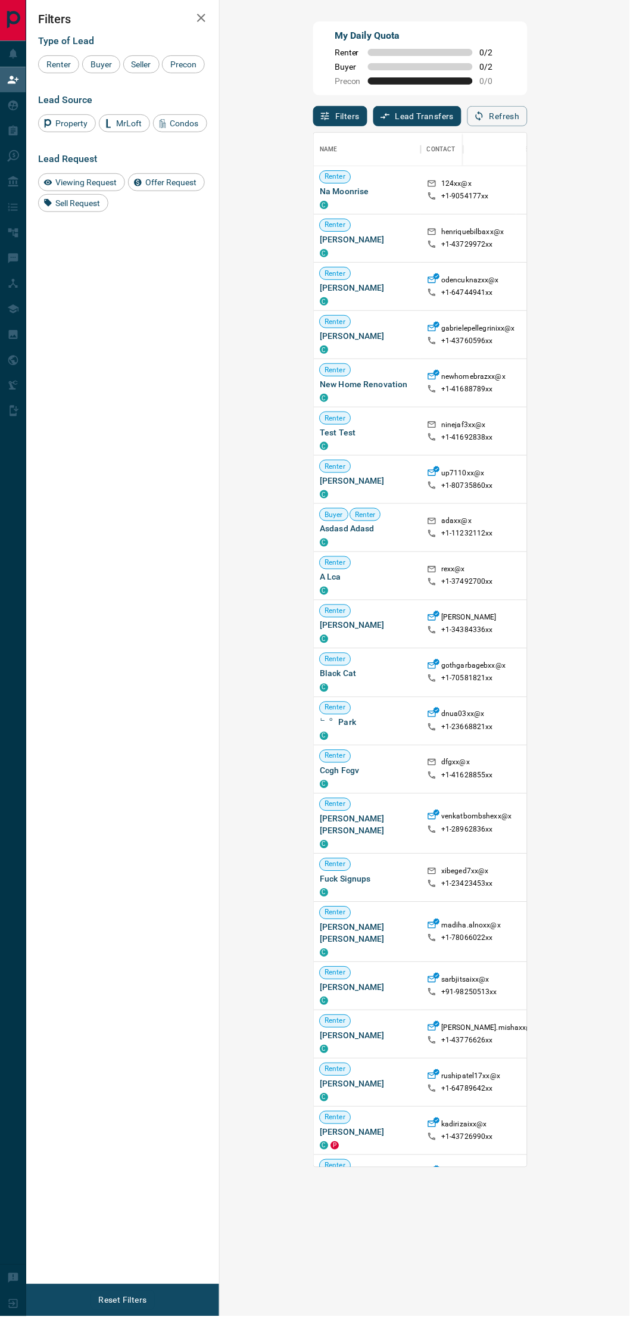
click at [528, 110] on button "Refresh" at bounding box center [498, 116] width 60 height 20
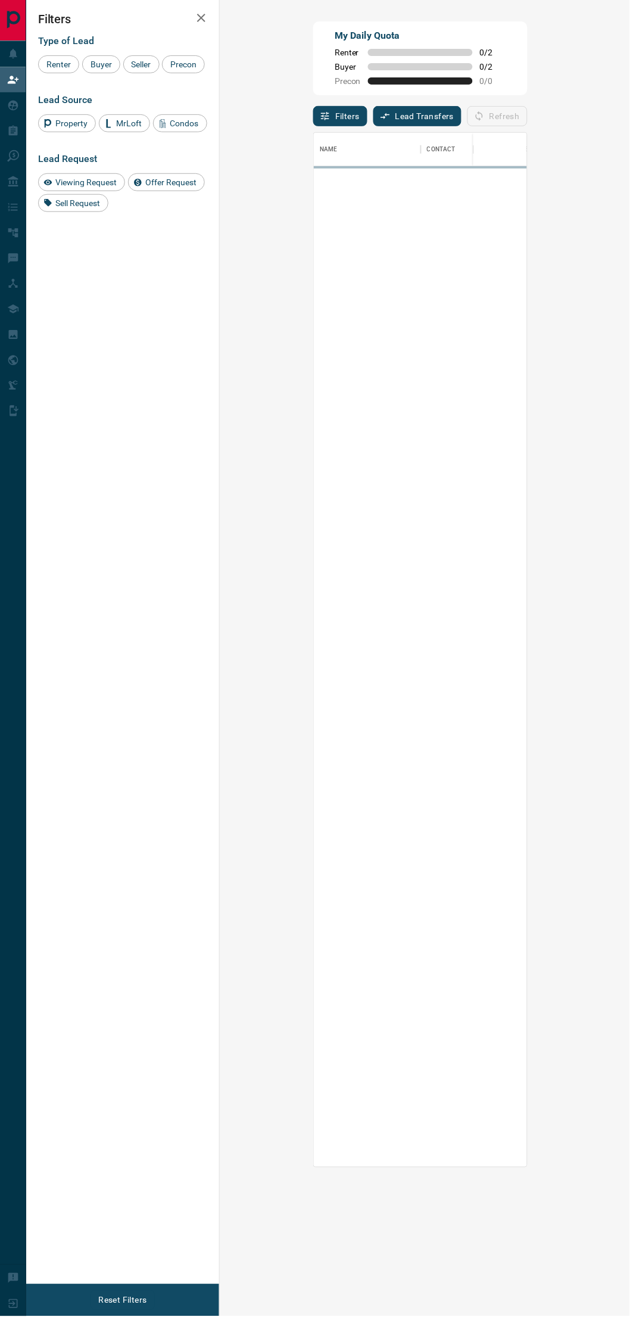
click at [528, 67] on div "My Daily Quota Renter 0 / 2 Buyer 0 / 2 Precon 0 / 0" at bounding box center [420, 58] width 214 height 74
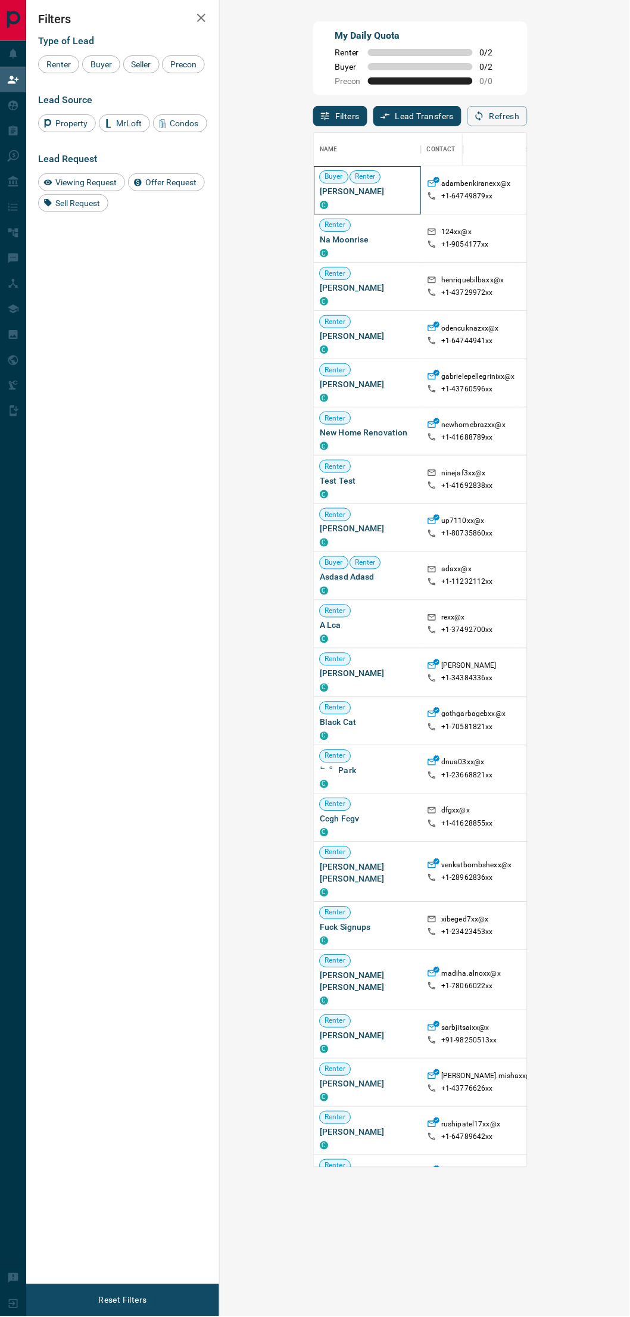
drag, startPoint x: 320, startPoint y: 193, endPoint x: 239, endPoint y: 195, distance: 81.0
click at [320, 195] on span "[PERSON_NAME]" at bounding box center [367, 191] width 95 height 12
drag, startPoint x: 133, startPoint y: 360, endPoint x: 147, endPoint y: 353, distance: 16.0
click at [133, 359] on div "Filters Type of Lead Renter Buyer Seller Precon Lead Source Property MrLoft Con…" at bounding box center [122, 642] width 193 height 1285
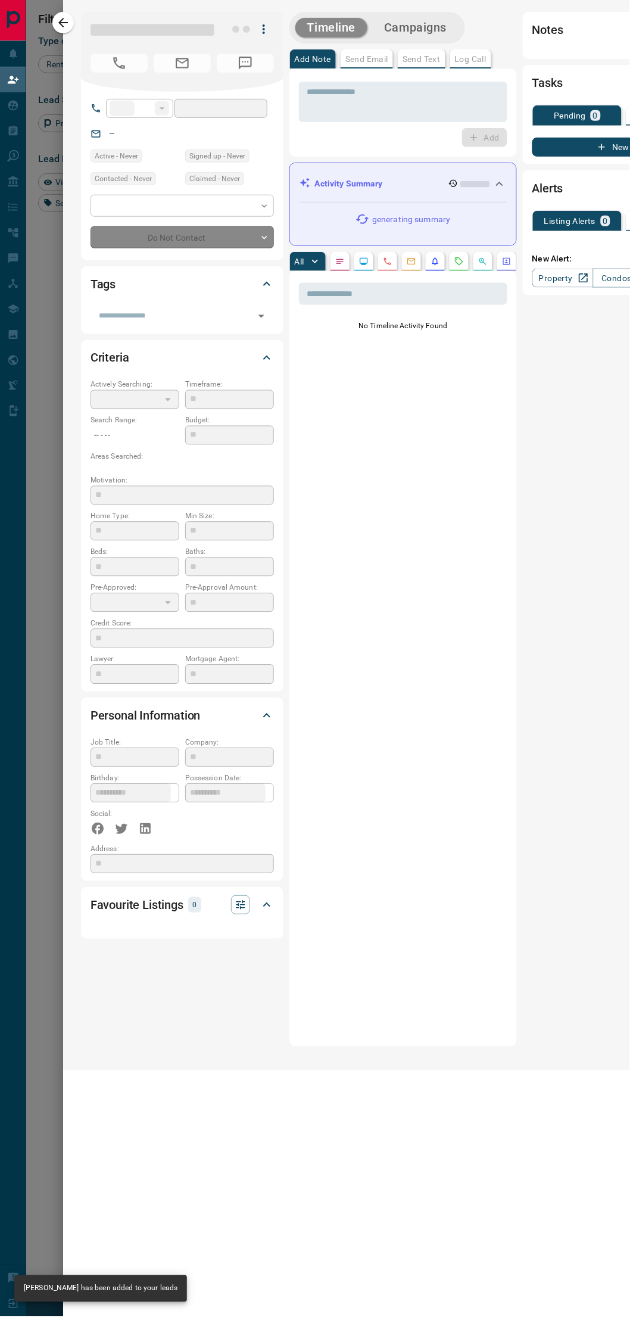
type input "**"
type input "**********"
type input "**"
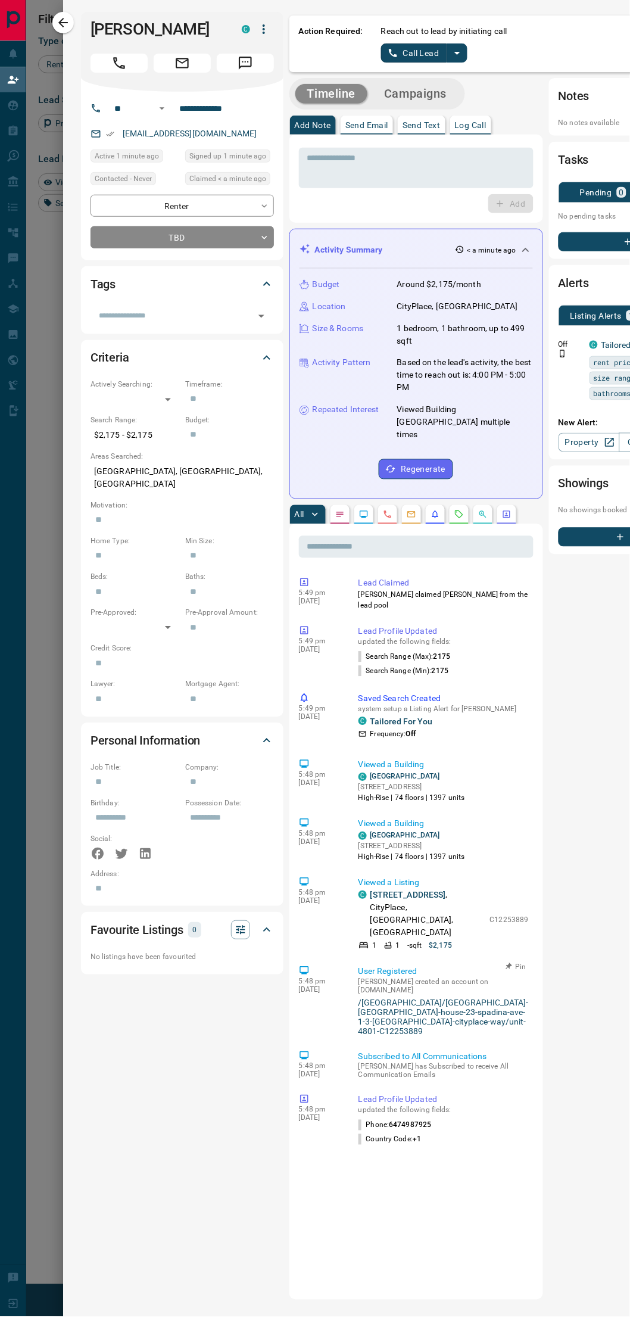
click at [403, 705] on link "/[GEOGRAPHIC_DATA]/[GEOGRAPHIC_DATA]-[GEOGRAPHIC_DATA]-house-23-spadina-ave-1-3…" at bounding box center [444, 1017] width 170 height 38
click at [31, 90] on div at bounding box center [315, 658] width 630 height 1317
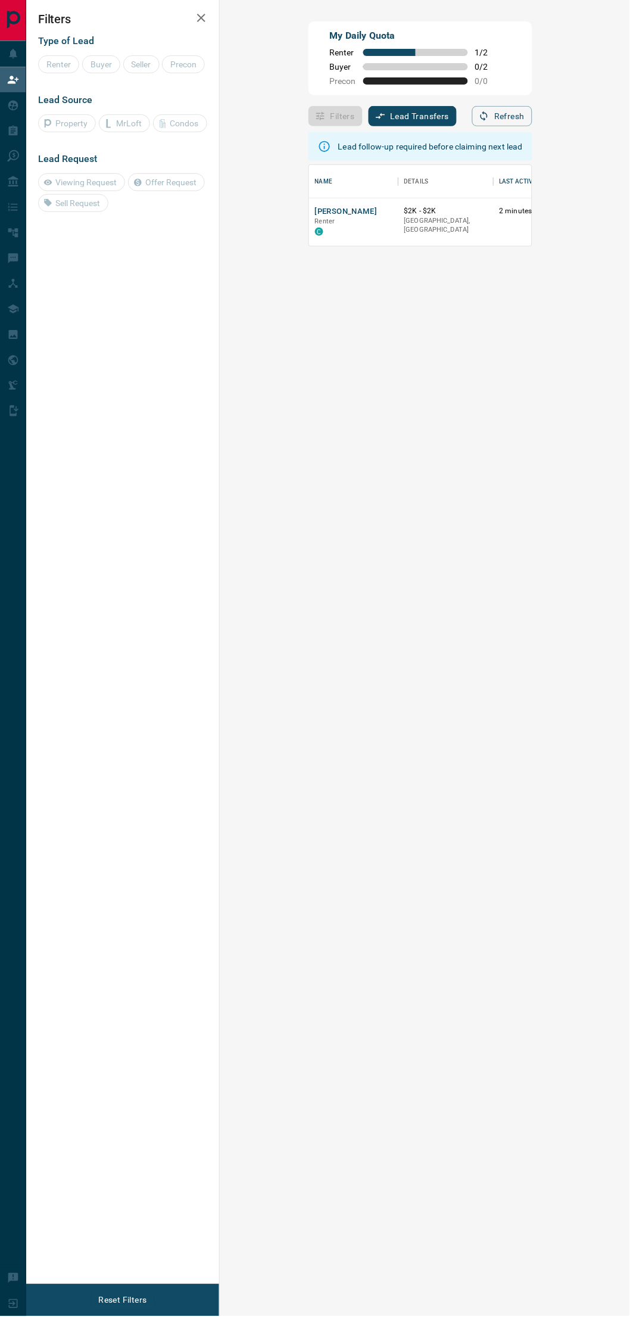
scroll to position [71, 365]
click at [173, 297] on div "Filters Type of Lead Renter Buyer Seller Precon Lead Source Property MrLoft Con…" at bounding box center [122, 642] width 193 height 1285
click at [309, 210] on div "[PERSON_NAME] Renter C" at bounding box center [353, 222] width 89 height 48
click at [315, 207] on button "[PERSON_NAME]" at bounding box center [346, 211] width 63 height 11
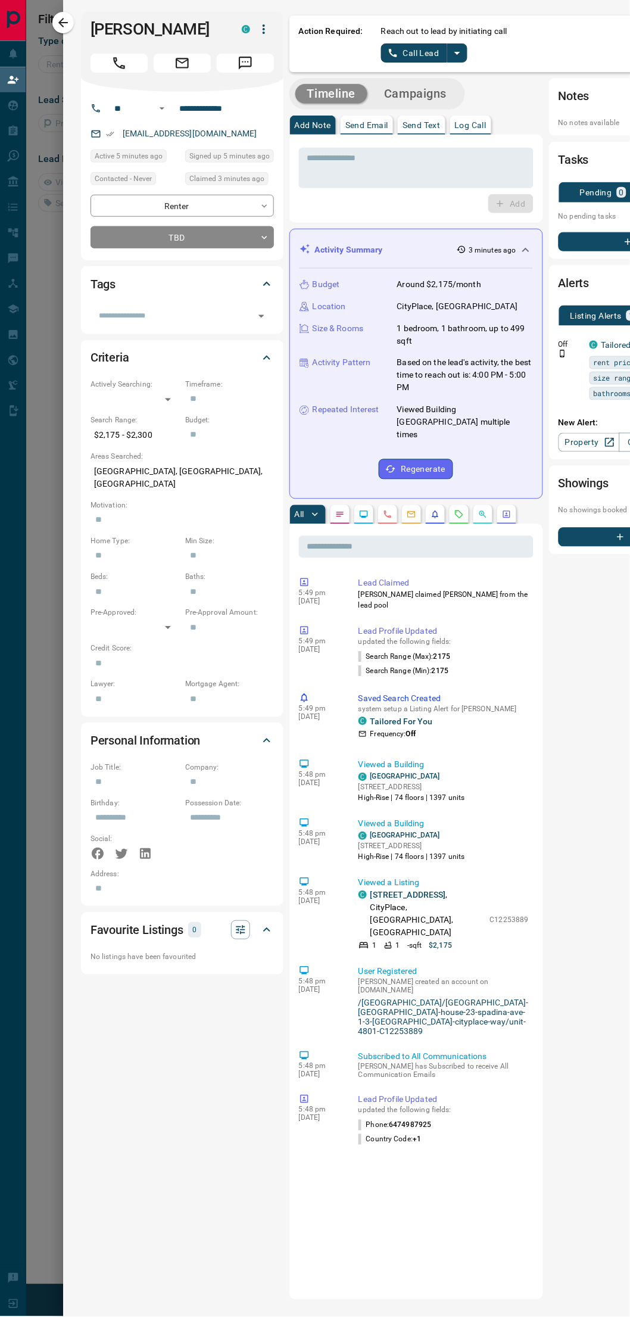
click at [455, 51] on icon "split button" at bounding box center [457, 53] width 14 height 14
click at [437, 95] on li "Log Manual Call" at bounding box center [423, 94] width 73 height 18
click at [391, 40] on div "Reach out to lead by initiating call Log Manual Call" at bounding box center [561, 44] width 361 height 38
click at [397, 52] on button "Log Manual Call" at bounding box center [420, 52] width 79 height 19
click at [393, 56] on button "Yes" at bounding box center [393, 52] width 24 height 18
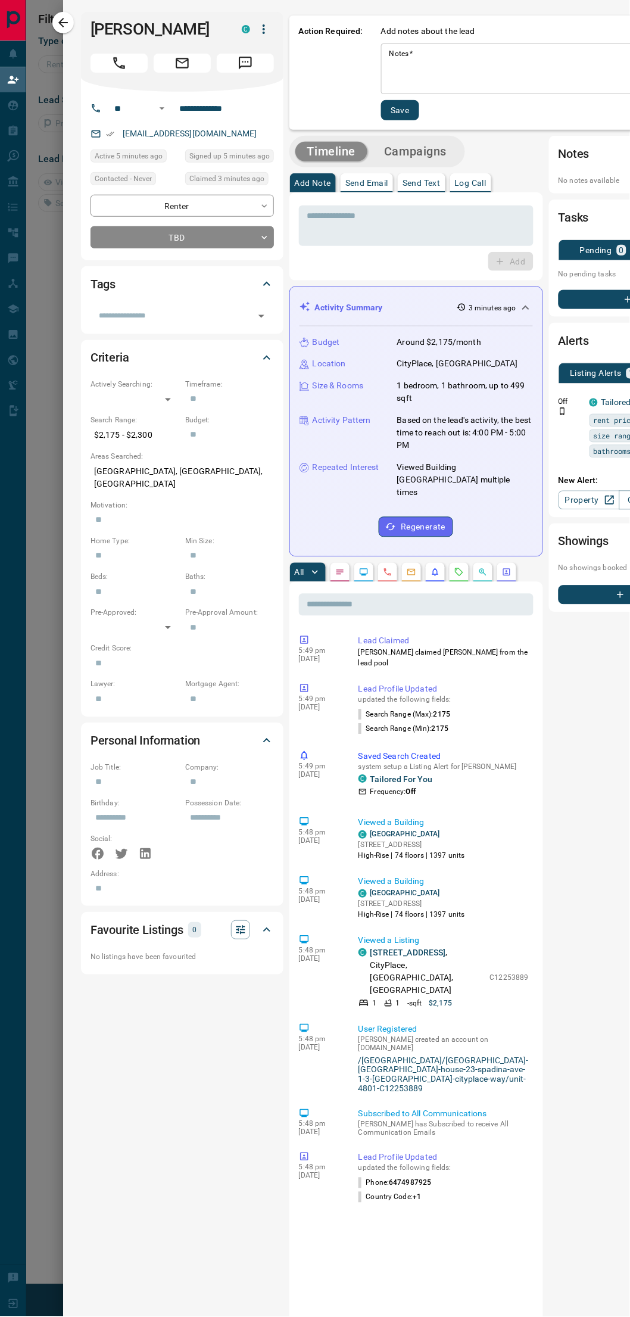
drag, startPoint x: 382, startPoint y: 67, endPoint x: 425, endPoint y: 63, distance: 43.1
click at [409, 63] on div "* Notes   *" at bounding box center [561, 68] width 361 height 51
type textarea "**********"
click at [400, 107] on button "Save" at bounding box center [400, 110] width 38 height 20
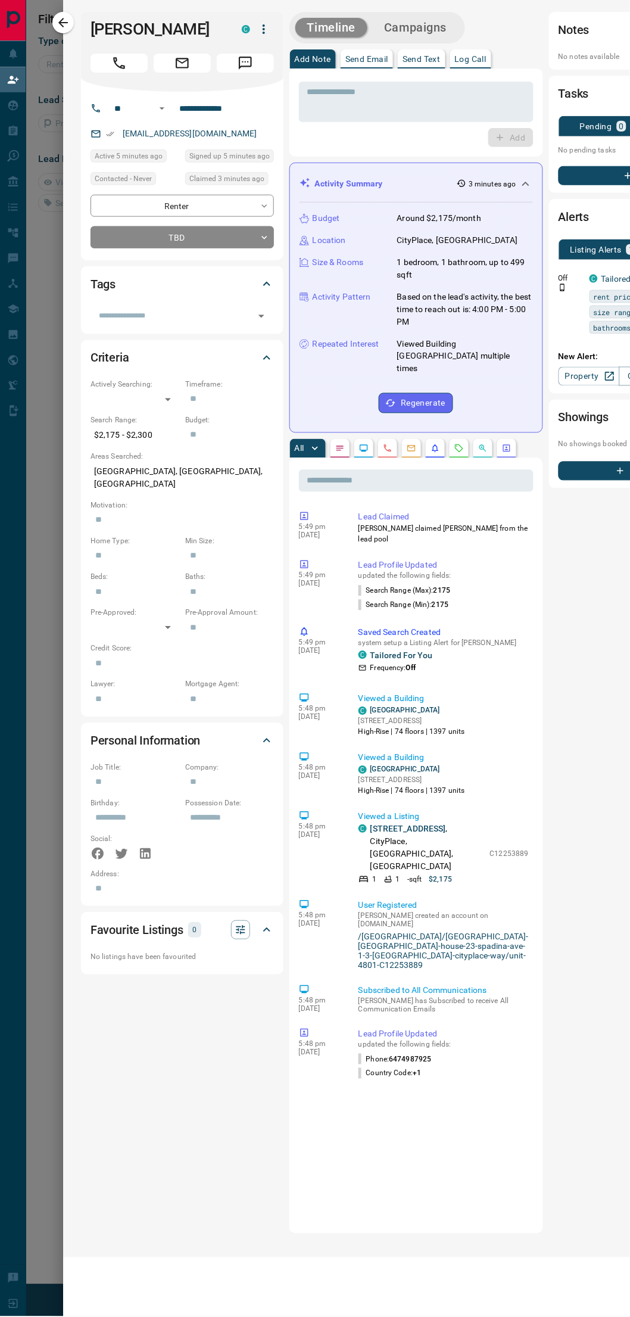
click at [63, 26] on icon "button" at bounding box center [63, 23] width 10 height 10
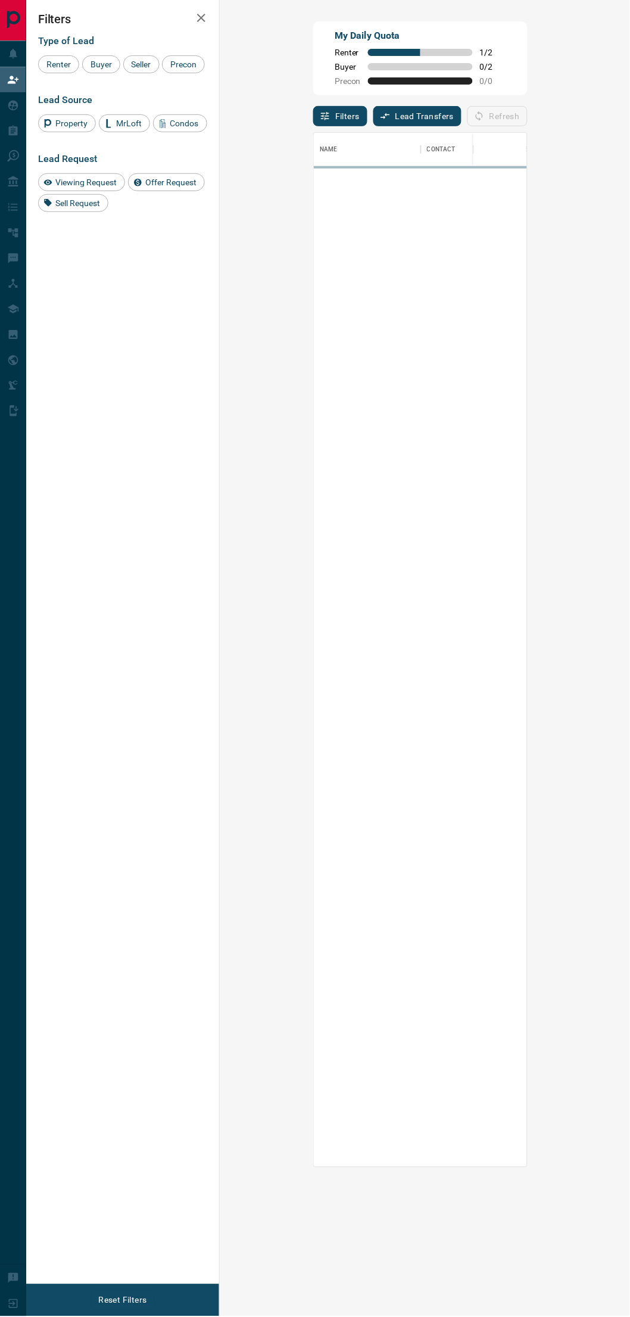
scroll to position [1025, 365]
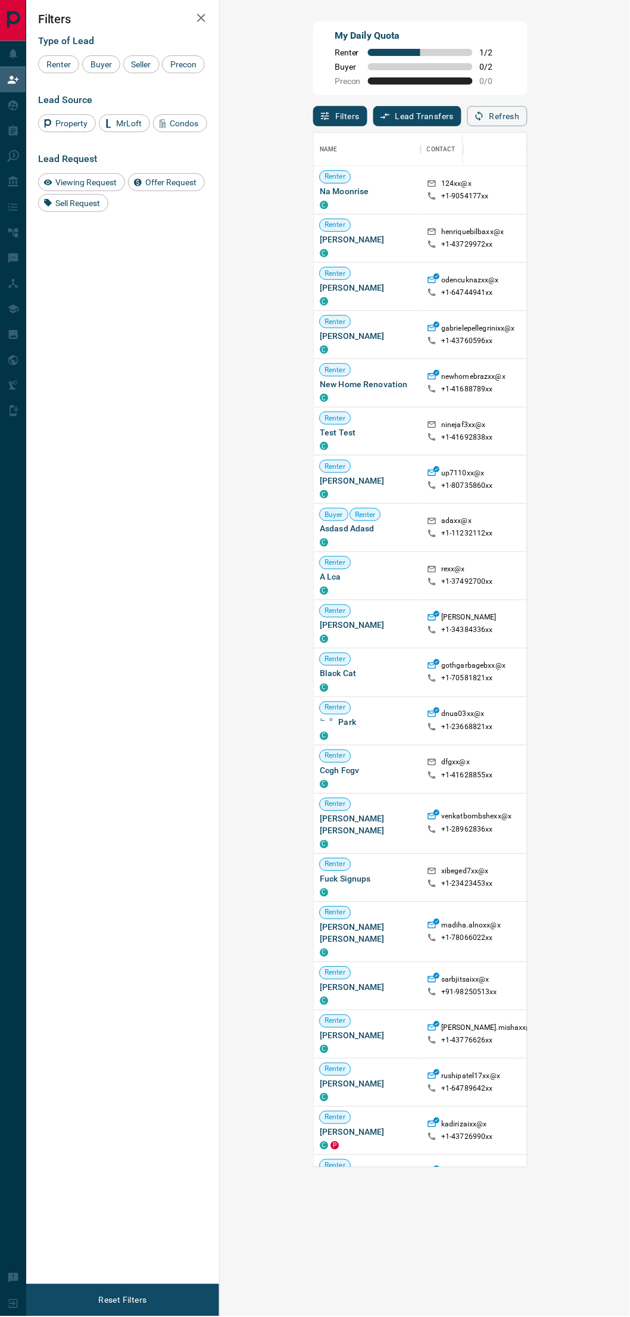
click at [528, 120] on button "Refresh" at bounding box center [498, 116] width 60 height 20
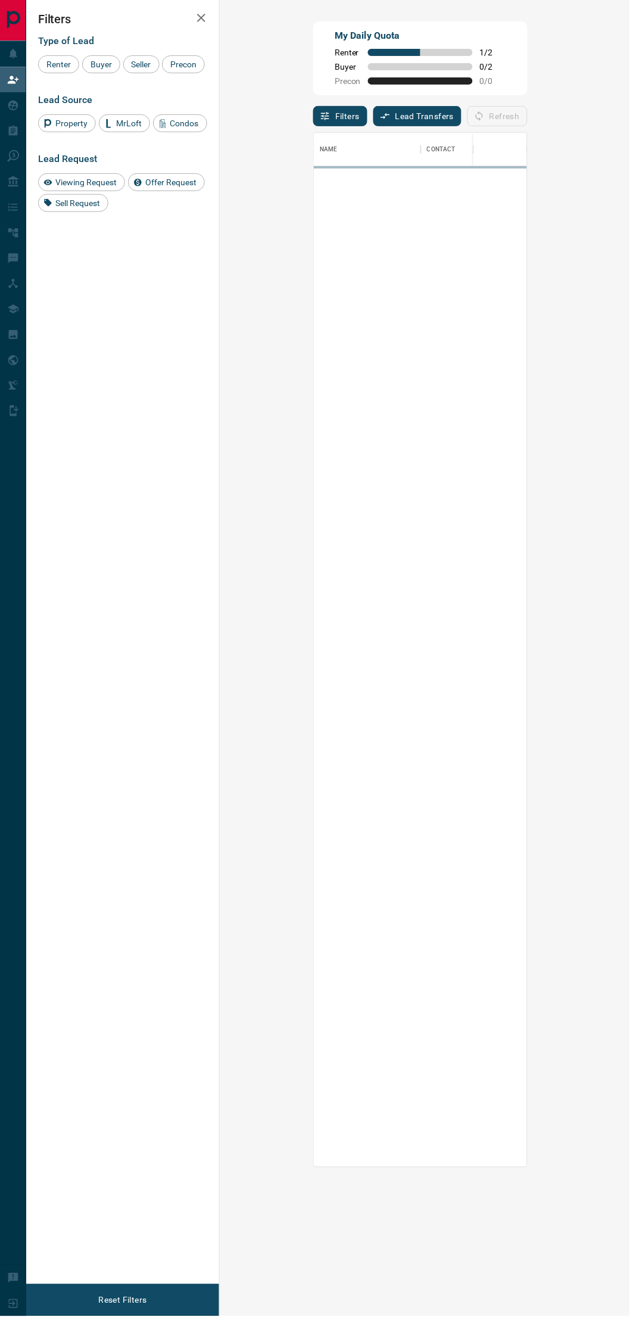
click at [153, 294] on div "Filters Type of Lead Renter Buyer Seller Precon Lead Source Property MrLoft Con…" at bounding box center [122, 642] width 193 height 1285
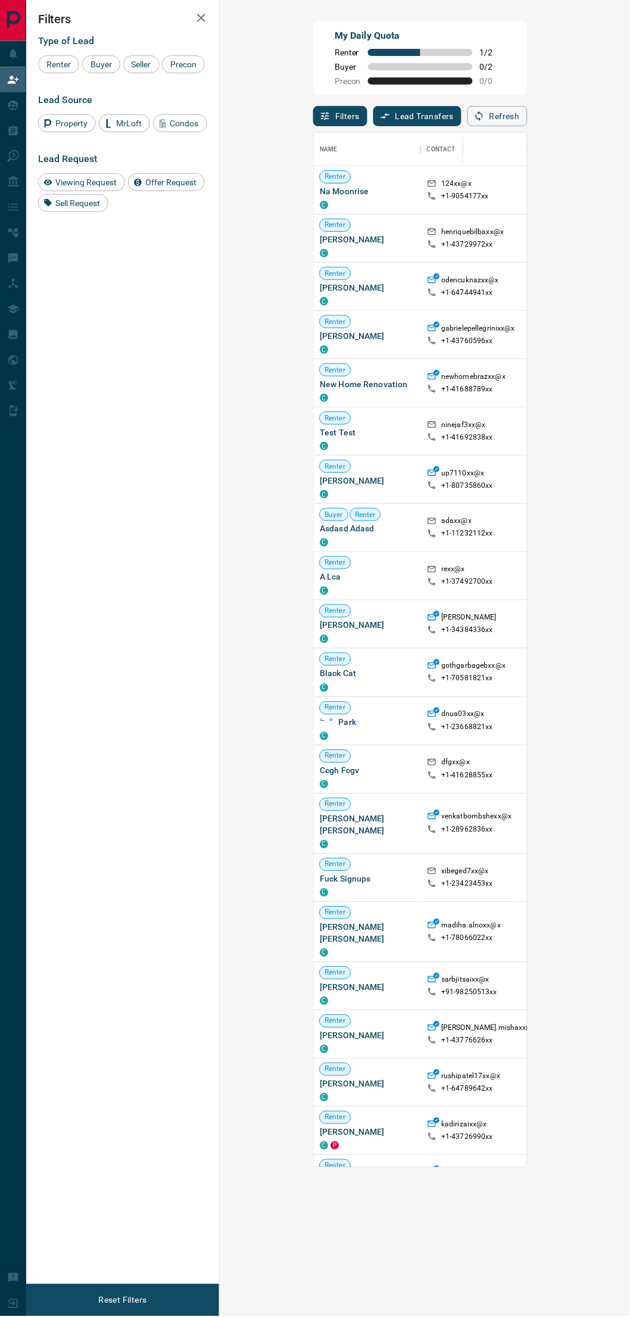
click at [182, 451] on div "Filters Type of Lead Renter Buyer Seller Precon Lead Source Property MrLoft Con…" at bounding box center [122, 642] width 193 height 1285
click at [528, 115] on div "Refresh" at bounding box center [498, 116] width 60 height 20
click at [480, 114] on div "Filters Lead Transfers 0 Refresh" at bounding box center [420, 110] width 214 height 31
drag, startPoint x: 567, startPoint y: 117, endPoint x: 575, endPoint y: 117, distance: 8.4
click at [528, 117] on div "Refresh" at bounding box center [498, 116] width 60 height 20
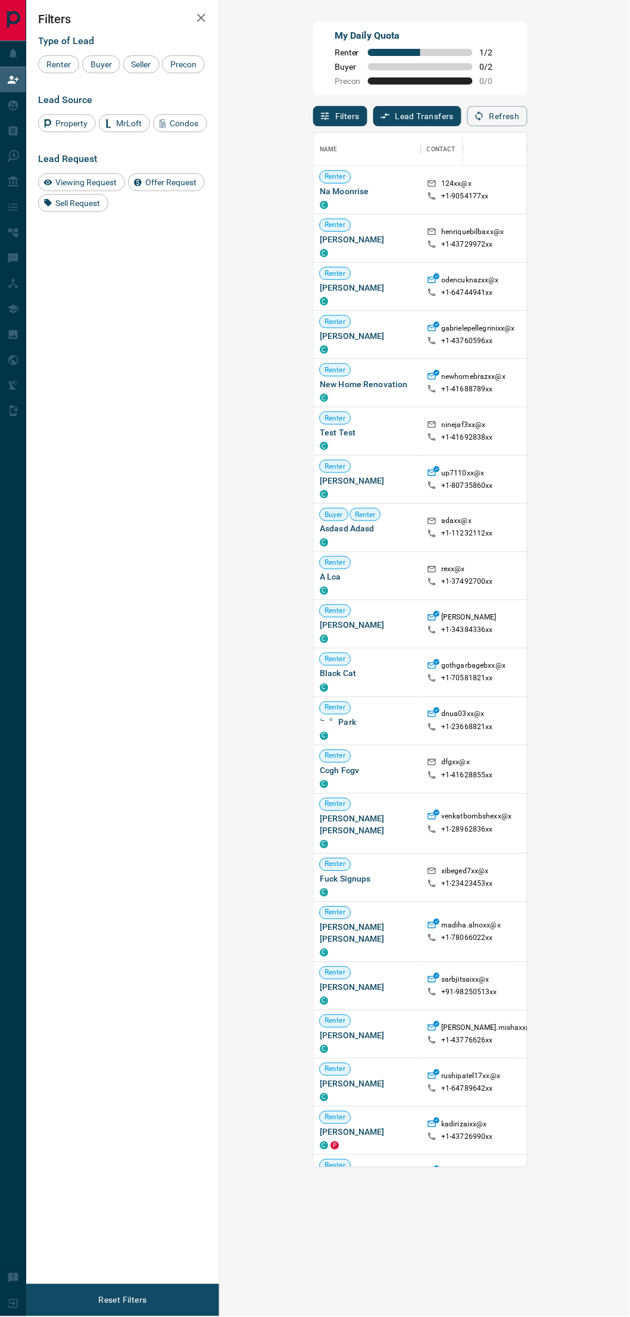
click at [528, 110] on div "Refresh" at bounding box center [498, 116] width 60 height 20
click at [528, 112] on button "Refresh" at bounding box center [498, 116] width 60 height 20
click at [528, 111] on div "Refresh" at bounding box center [498, 116] width 60 height 20
click at [528, 117] on button "Refresh" at bounding box center [498, 116] width 60 height 20
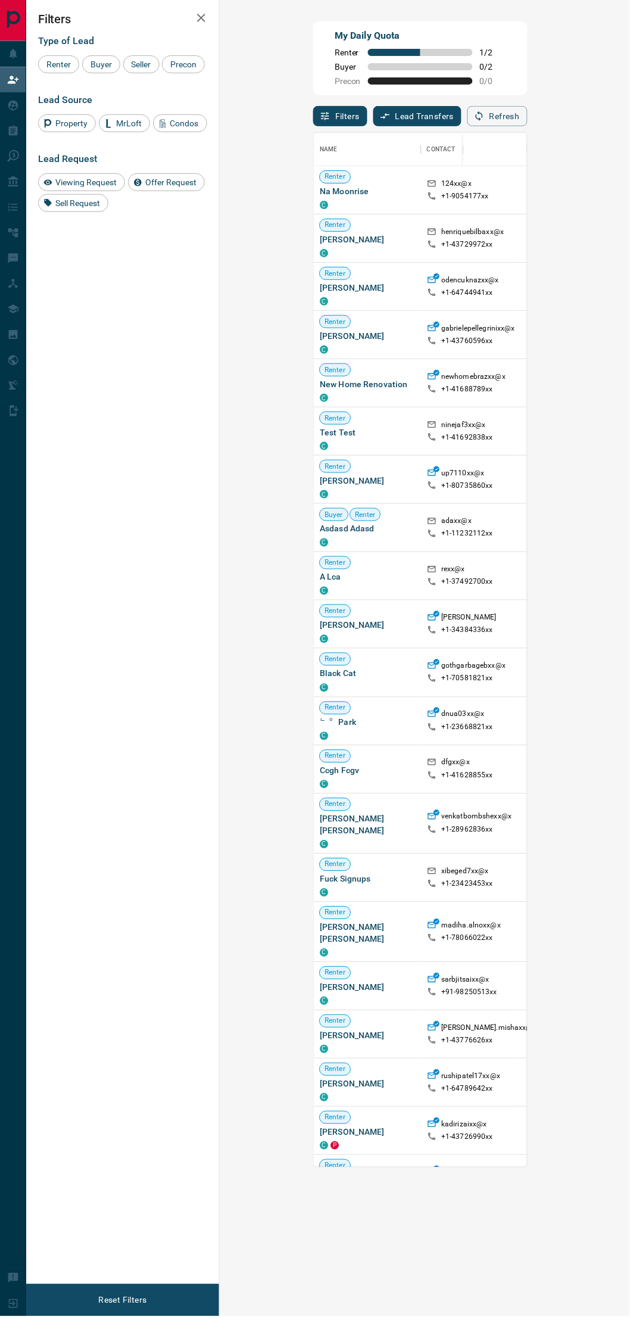
click at [528, 113] on div "Refresh" at bounding box center [498, 116] width 60 height 20
click at [528, 117] on button "Refresh" at bounding box center [498, 116] width 60 height 20
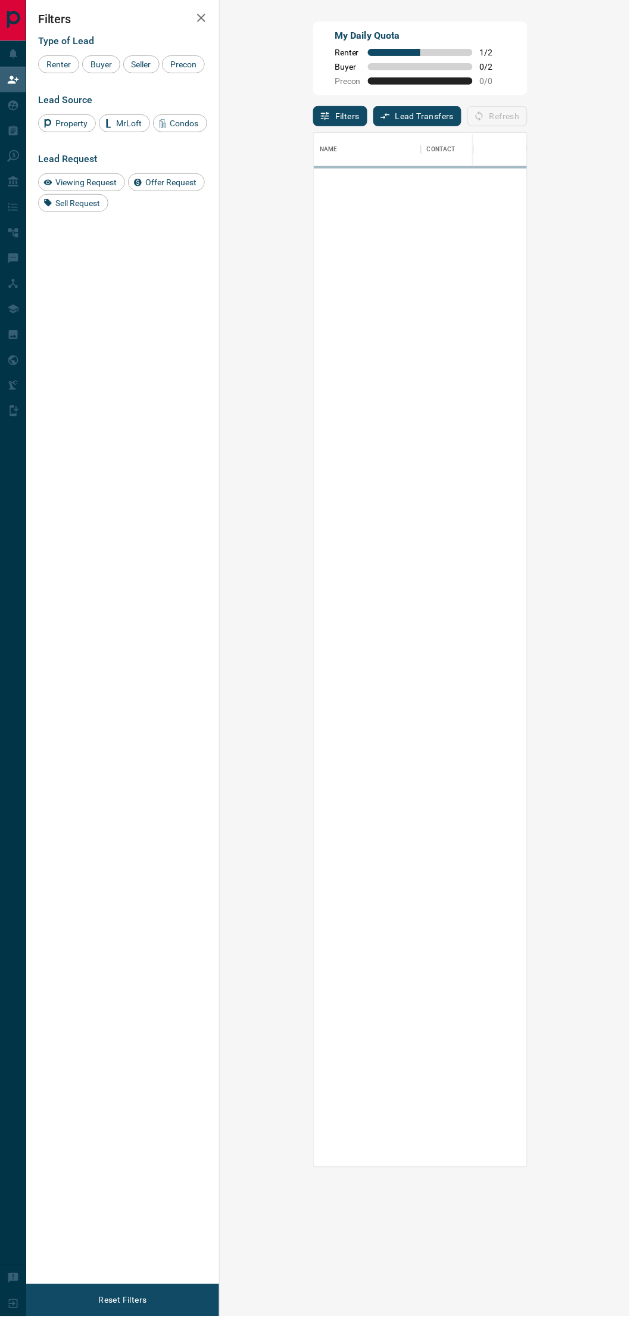
click at [64, 372] on div "Filters Type of Lead Renter Buyer Seller Precon Lead Source Property MrLoft Con…" at bounding box center [122, 642] width 193 height 1285
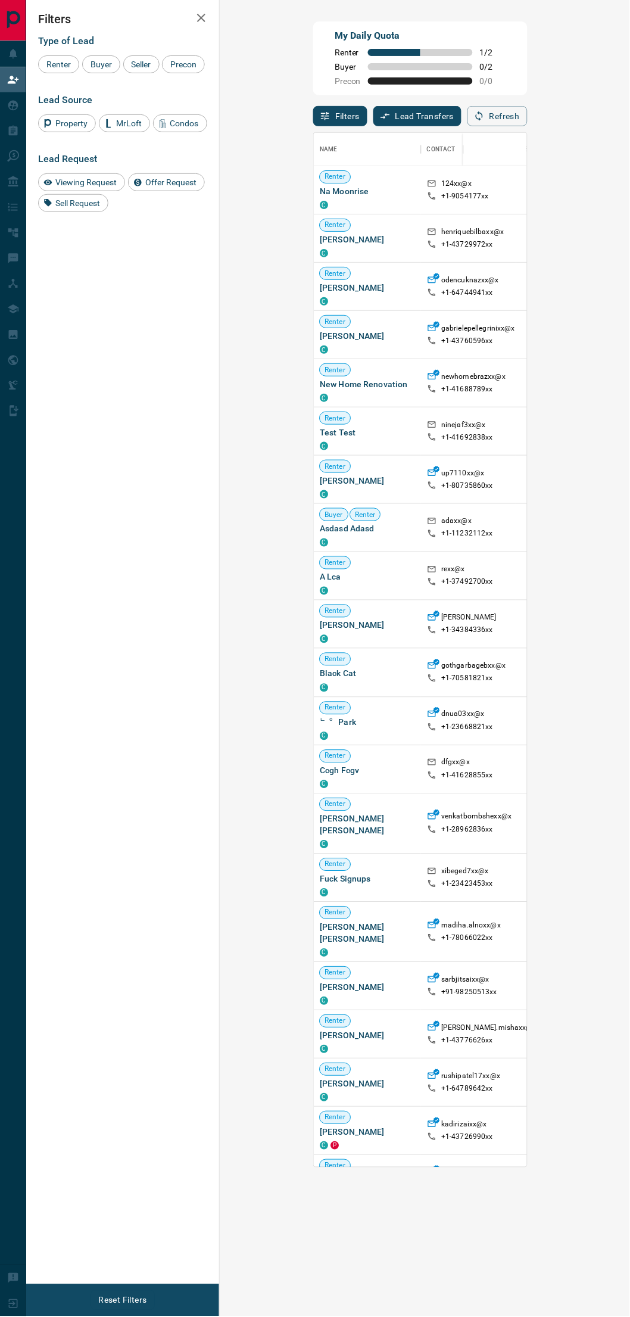
click at [528, 123] on div "Refresh" at bounding box center [498, 116] width 60 height 20
click at [500, 101] on div "Filters Lead Transfers 0 Refresh" at bounding box center [420, 110] width 214 height 31
click at [528, 123] on button "Refresh" at bounding box center [498, 116] width 60 height 20
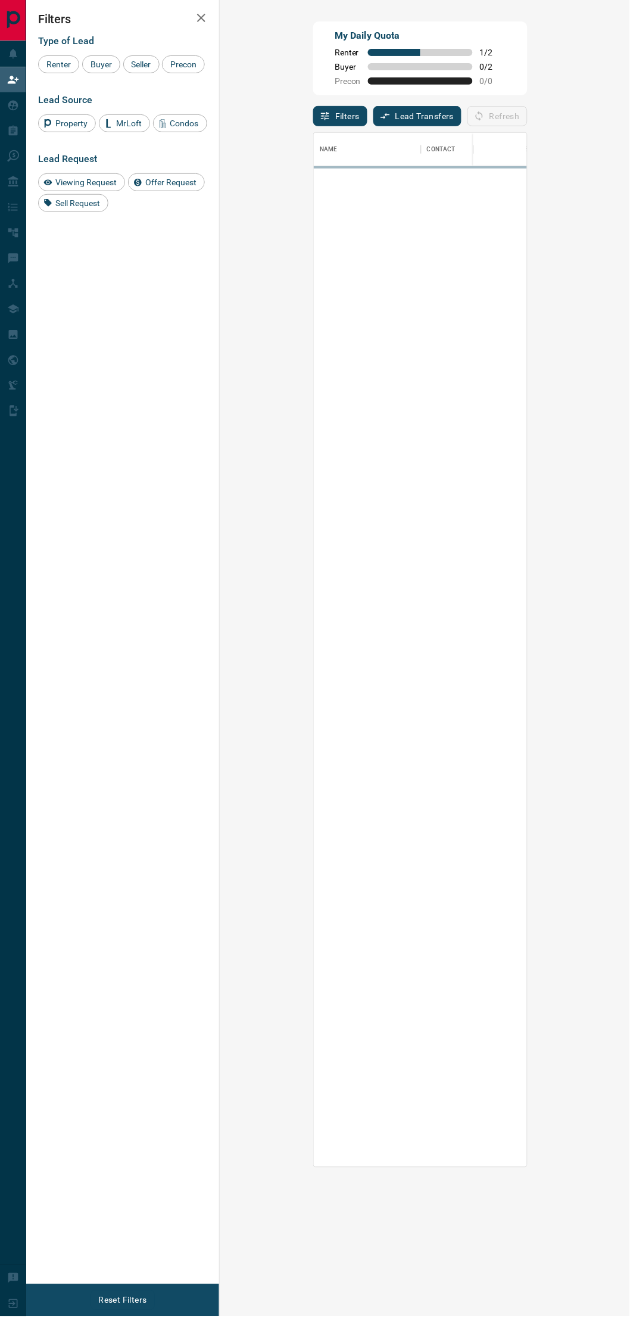
click at [526, 105] on div "Filters Lead Transfers 0 Refresh" at bounding box center [420, 110] width 214 height 31
